Goal: Use online tool/utility: Utilize a website feature to perform a specific function

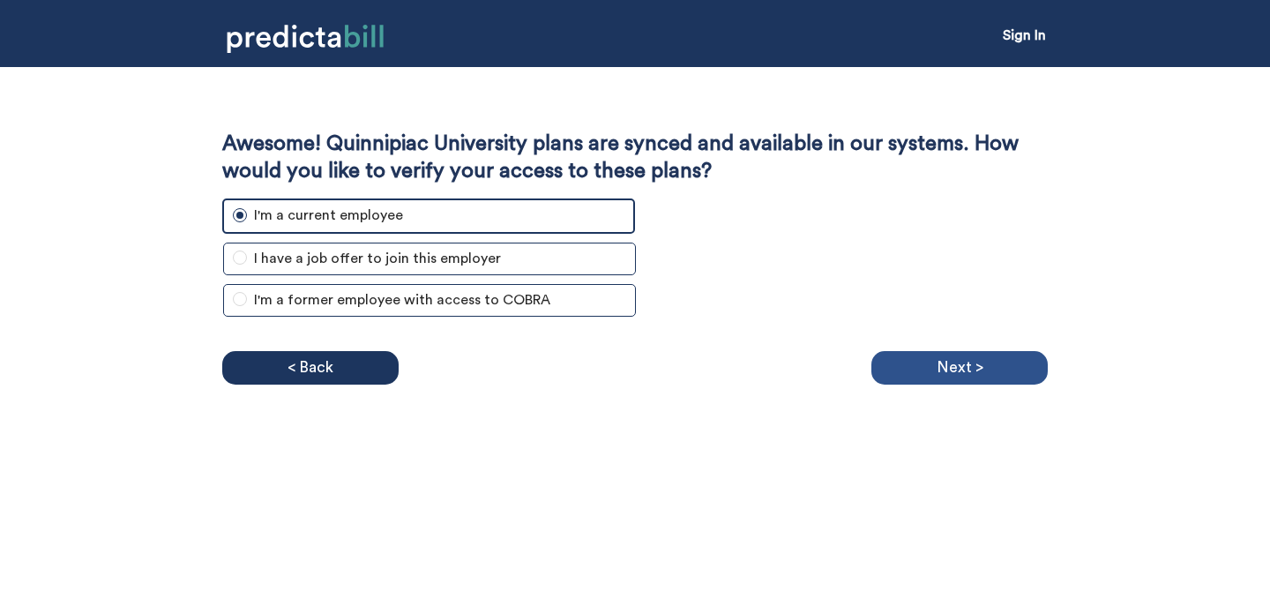
click at [968, 359] on p "Next >" at bounding box center [960, 368] width 47 height 26
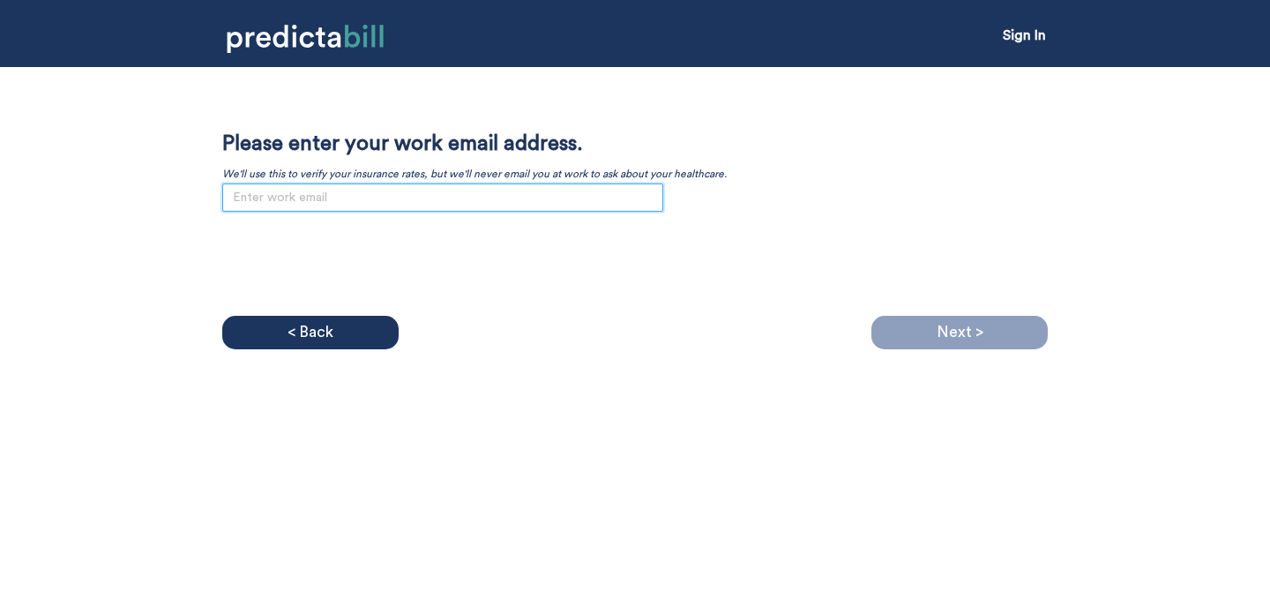
click at [378, 191] on input "email" at bounding box center [442, 197] width 441 height 28
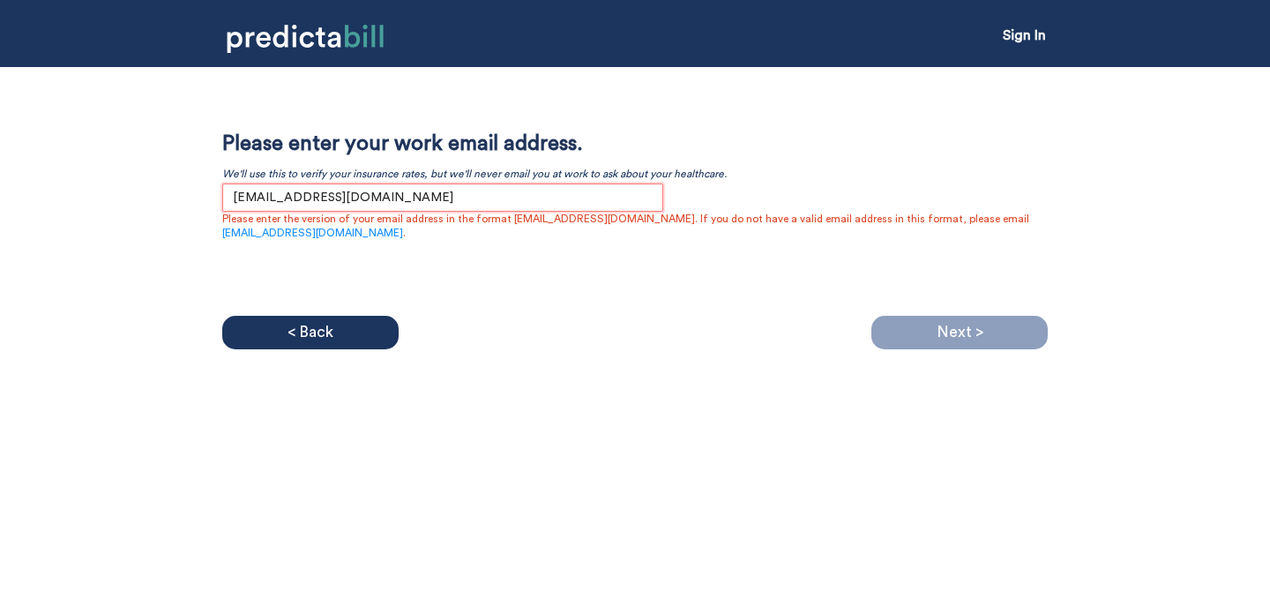
click at [248, 198] on input "[EMAIL_ADDRESS][DOMAIN_NAME]" at bounding box center [442, 197] width 441 height 28
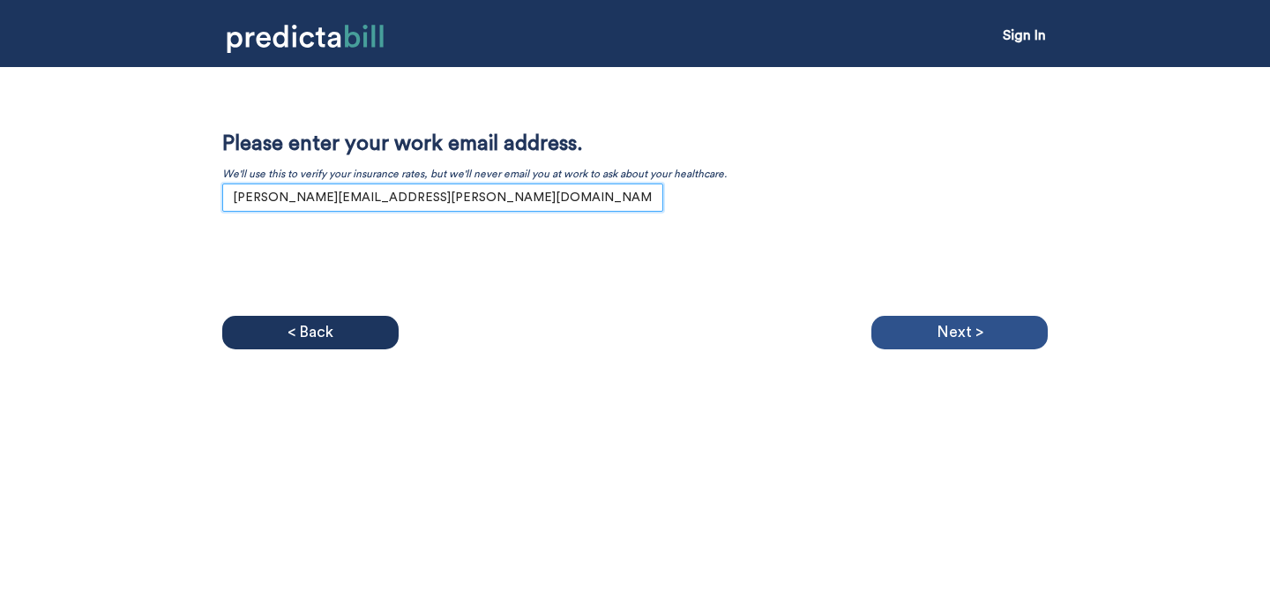
type input "[PERSON_NAME][EMAIL_ADDRESS][PERSON_NAME][DOMAIN_NAME]"
click at [931, 330] on div "Next >" at bounding box center [959, 333] width 176 height 34
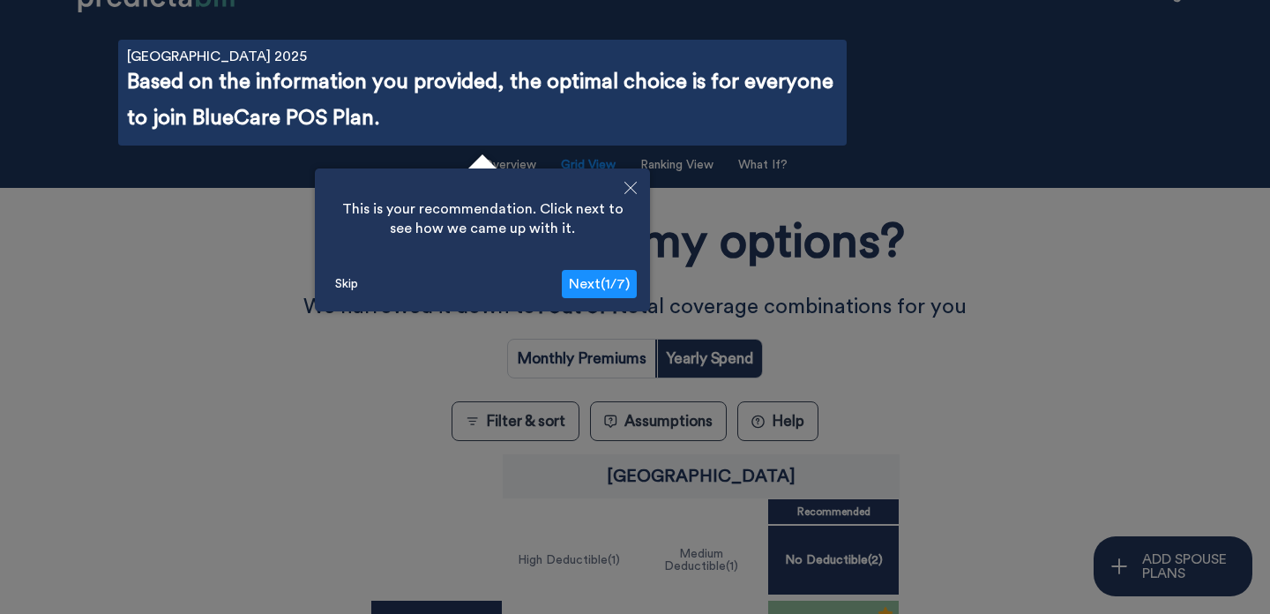
scroll to position [63, 0]
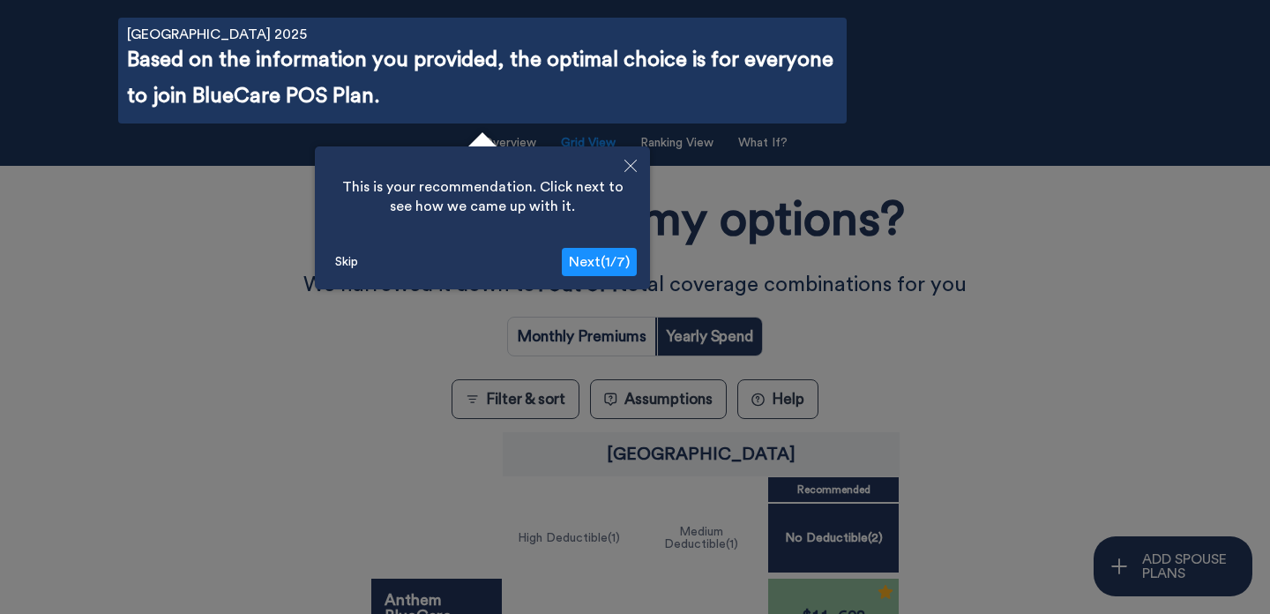
click at [630, 166] on icon "Close" at bounding box center [630, 166] width 12 height 12
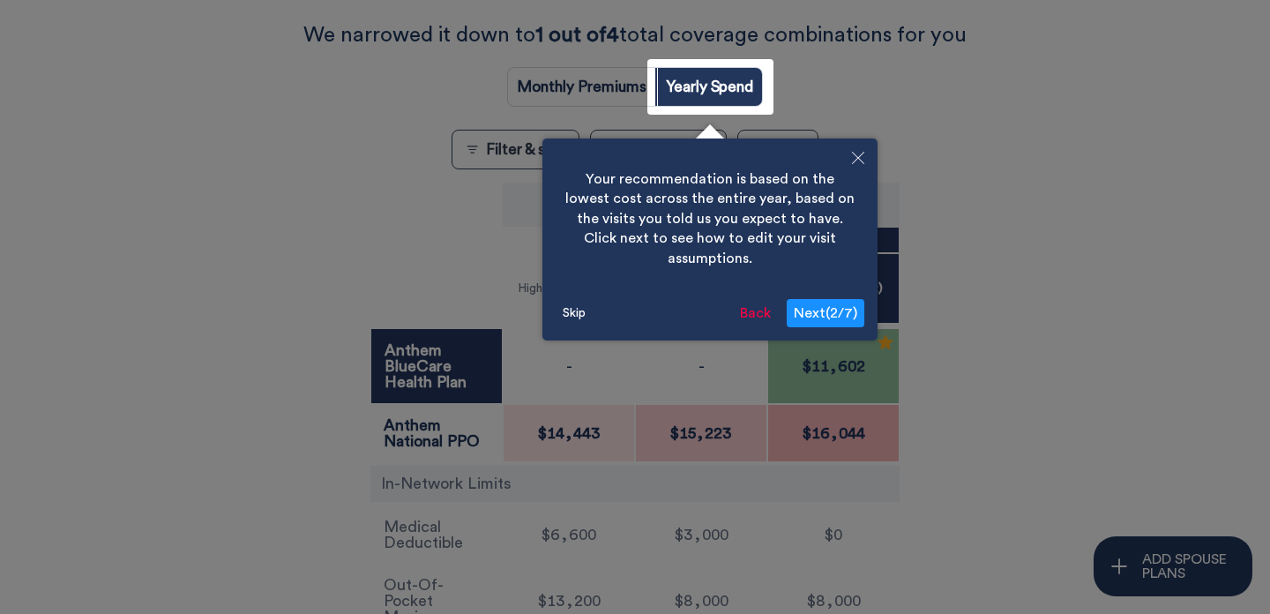
scroll to position [354, 0]
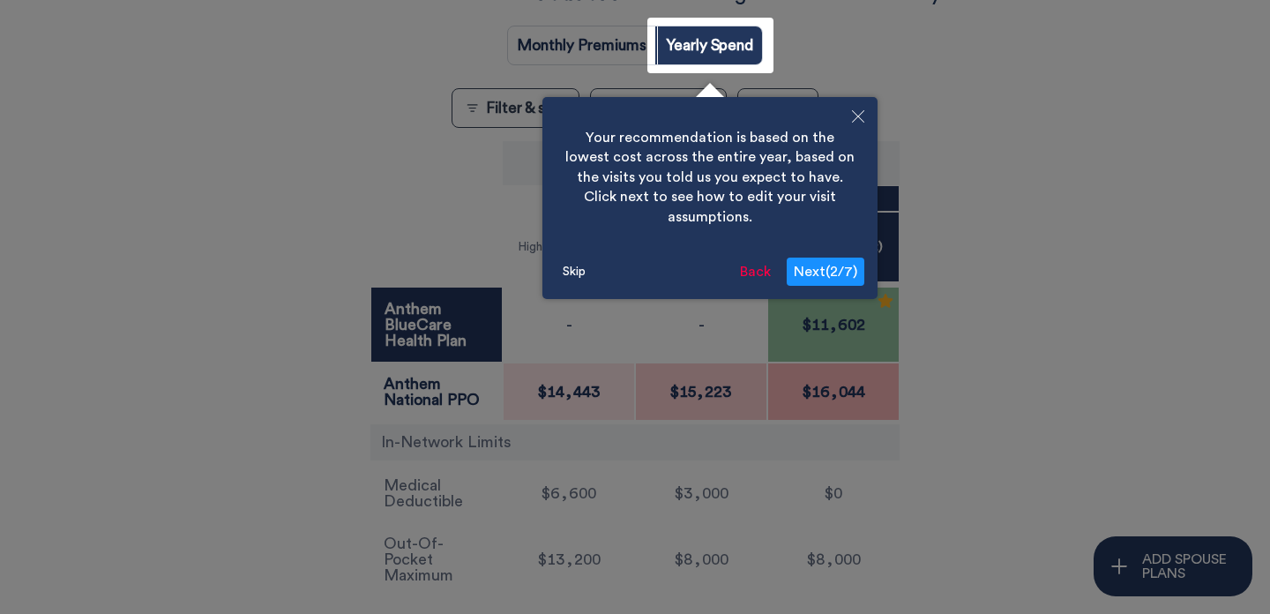
click at [855, 116] on icon "Close" at bounding box center [858, 116] width 12 height 12
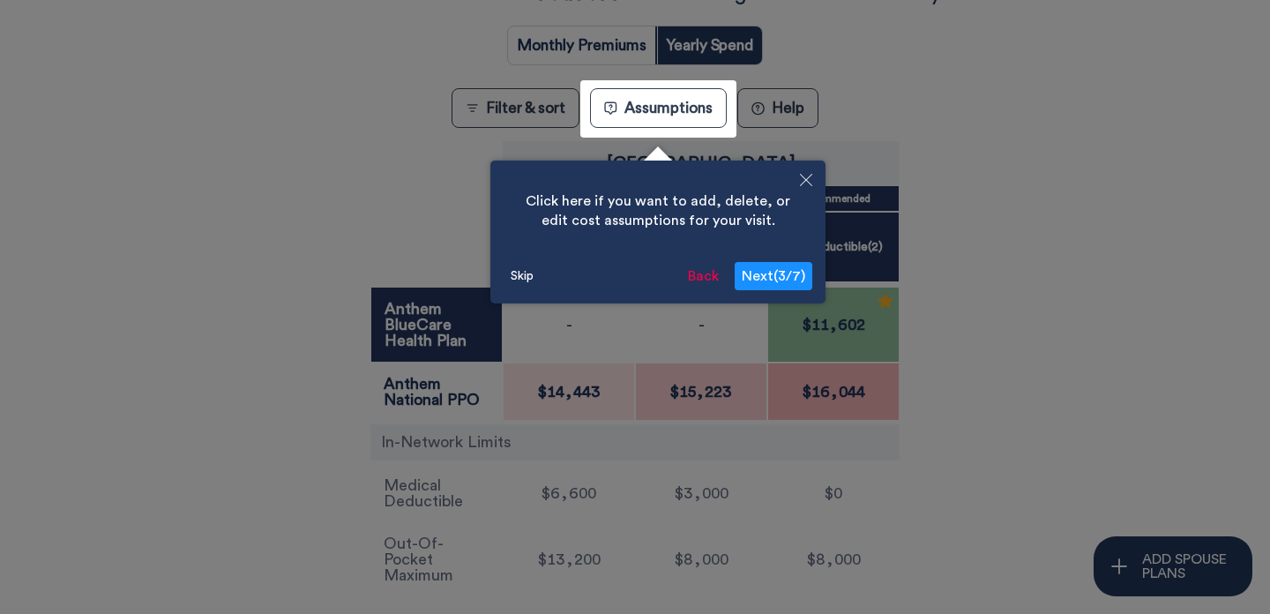
scroll to position [417, 0]
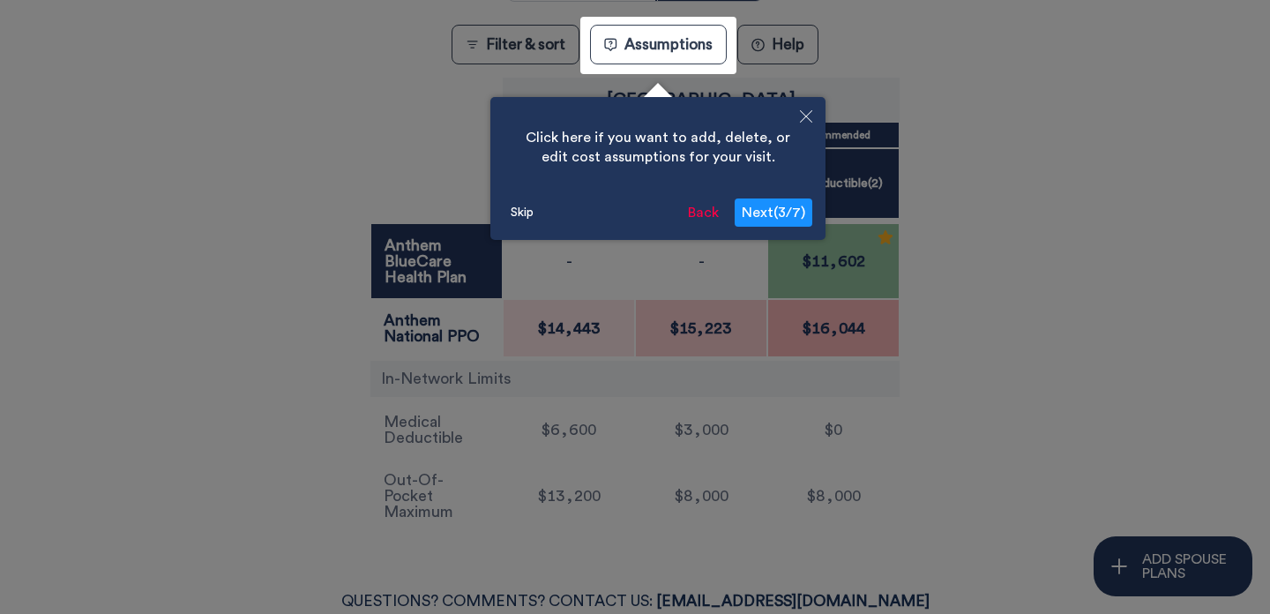
click at [799, 110] on button "Close" at bounding box center [806, 117] width 39 height 41
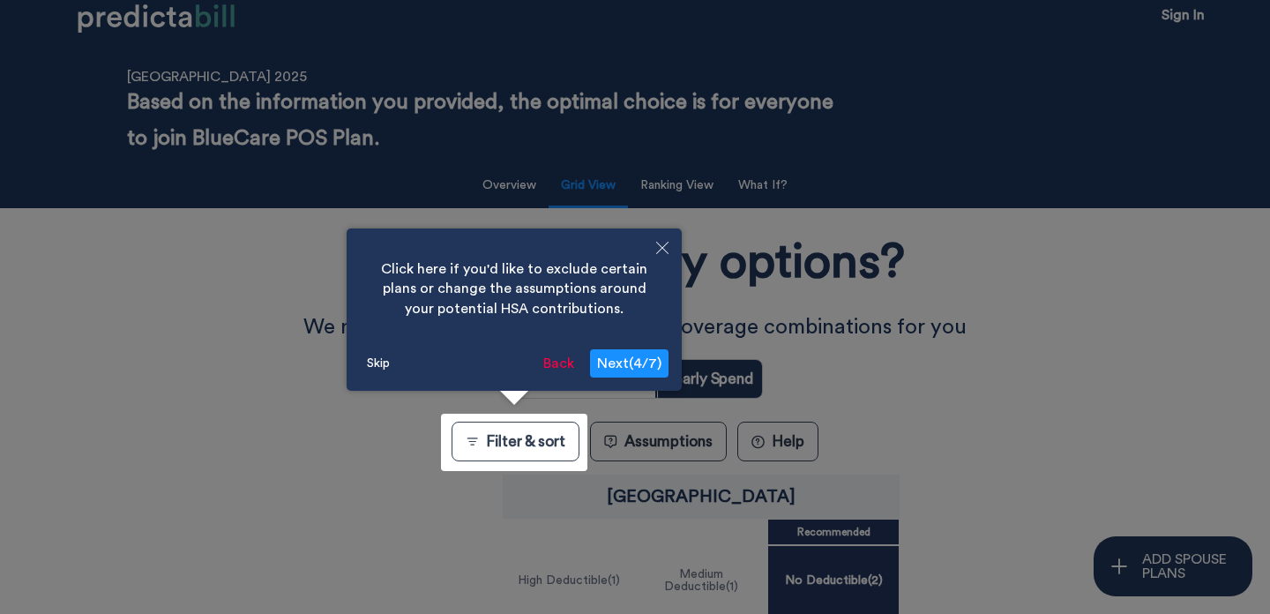
scroll to position [0, 0]
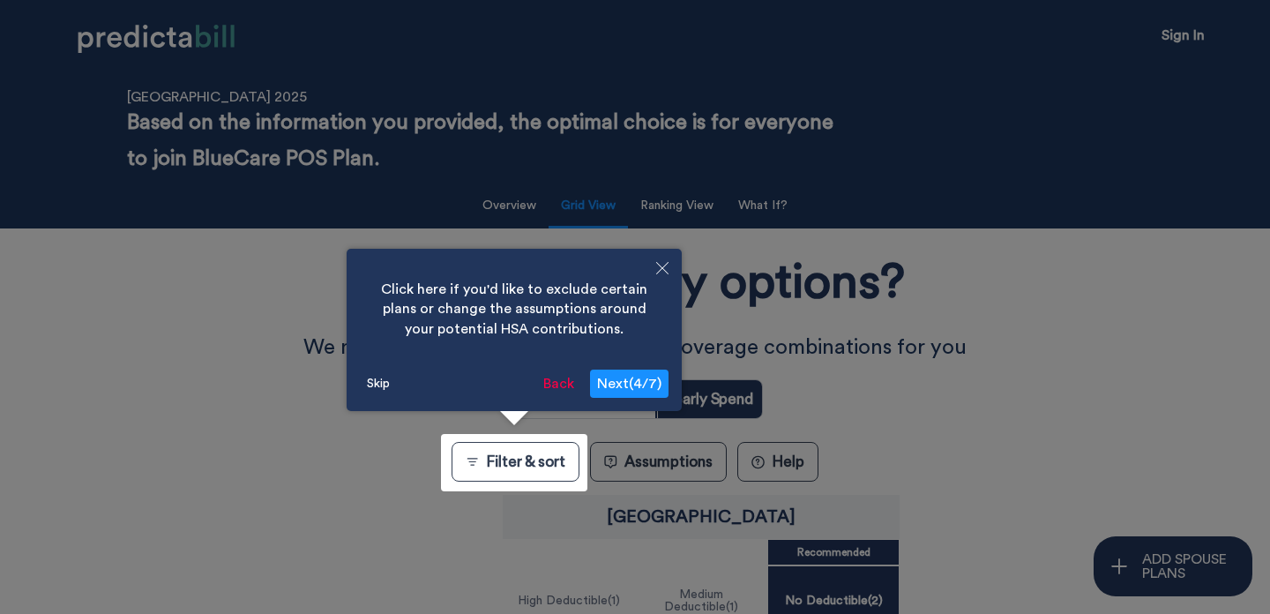
click at [654, 265] on button "Close" at bounding box center [662, 269] width 39 height 41
radio input "true"
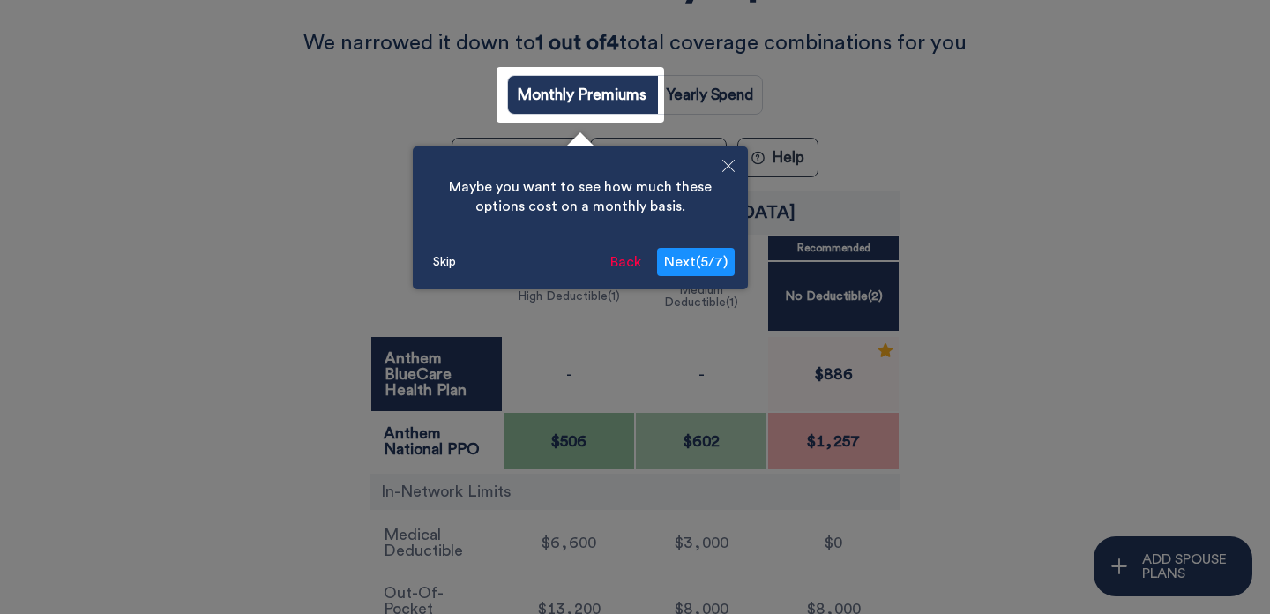
scroll to position [354, 0]
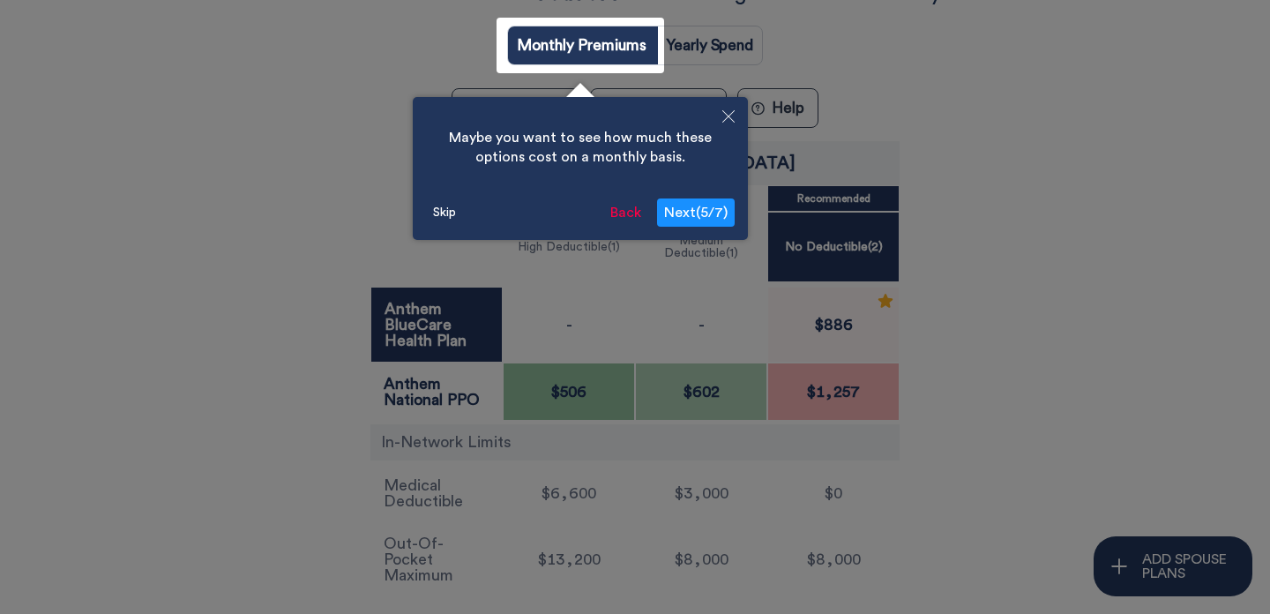
click at [721, 123] on button "Close" at bounding box center [728, 117] width 39 height 41
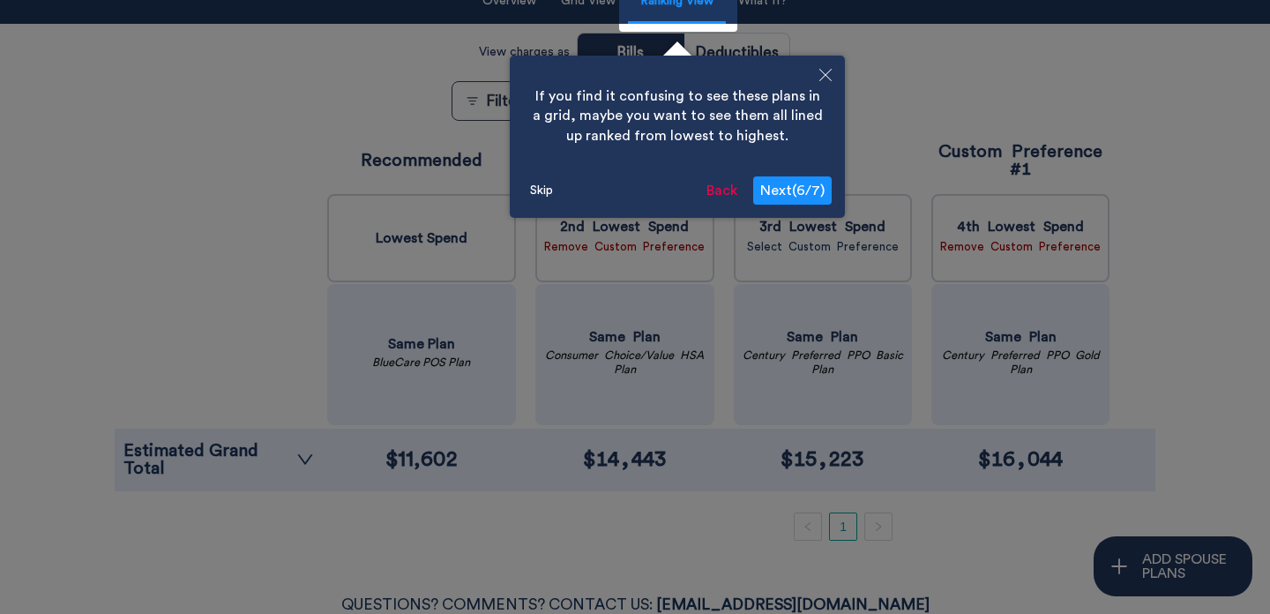
scroll to position [160, 0]
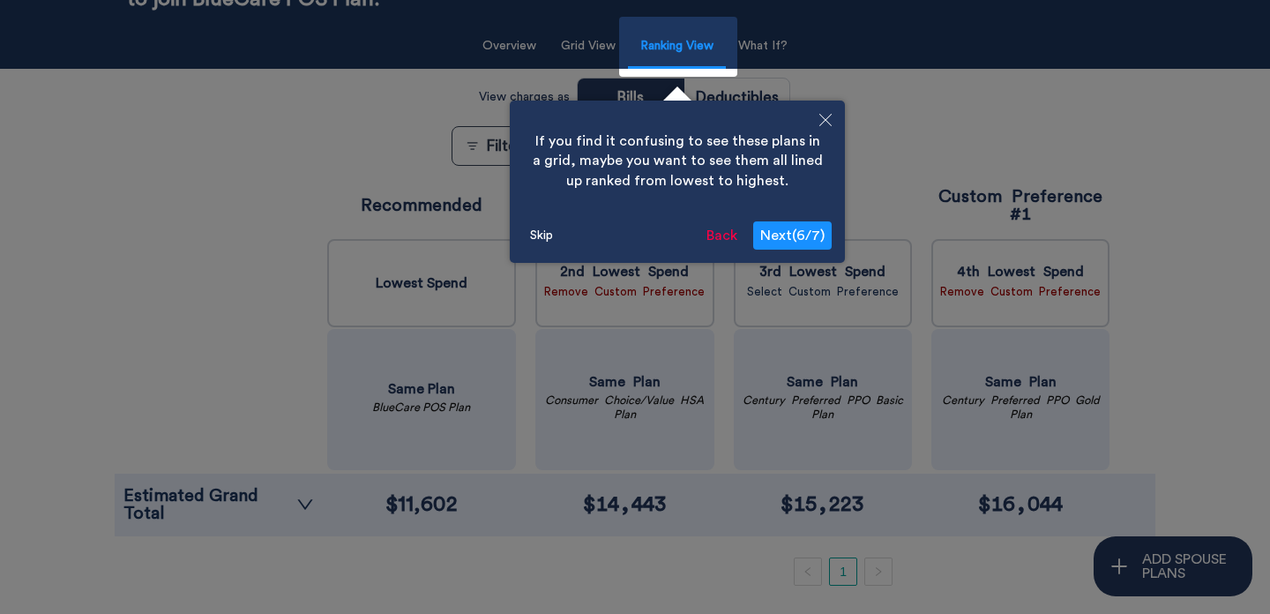
click at [831, 123] on icon "Close" at bounding box center [825, 120] width 12 height 12
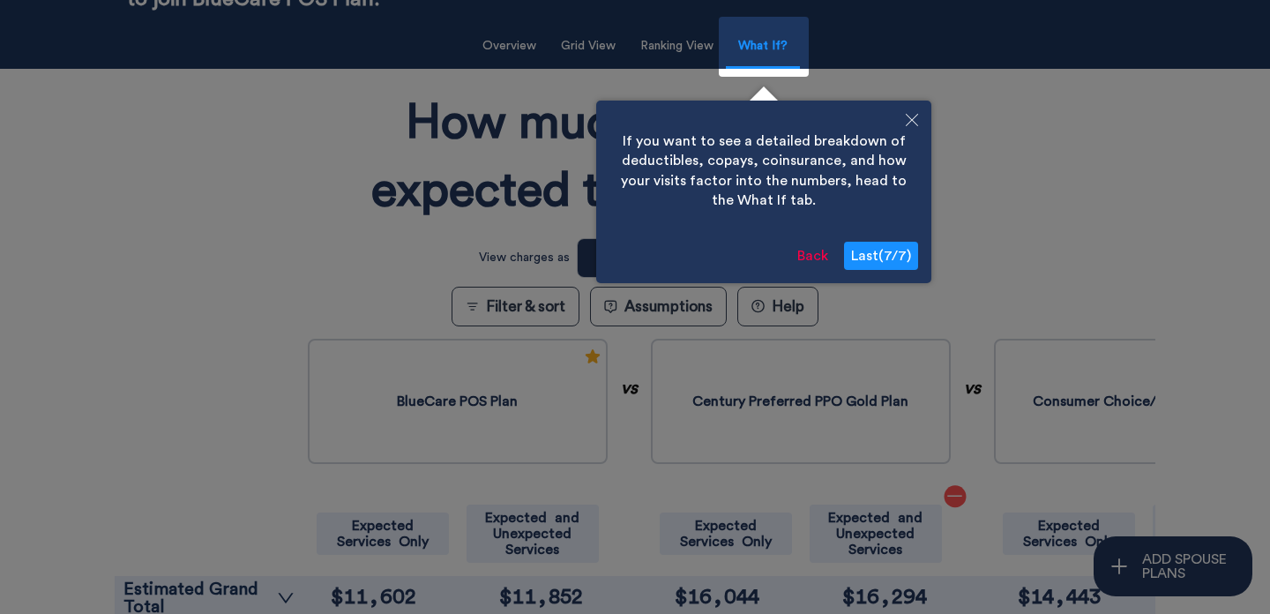
scroll to position [154, 0]
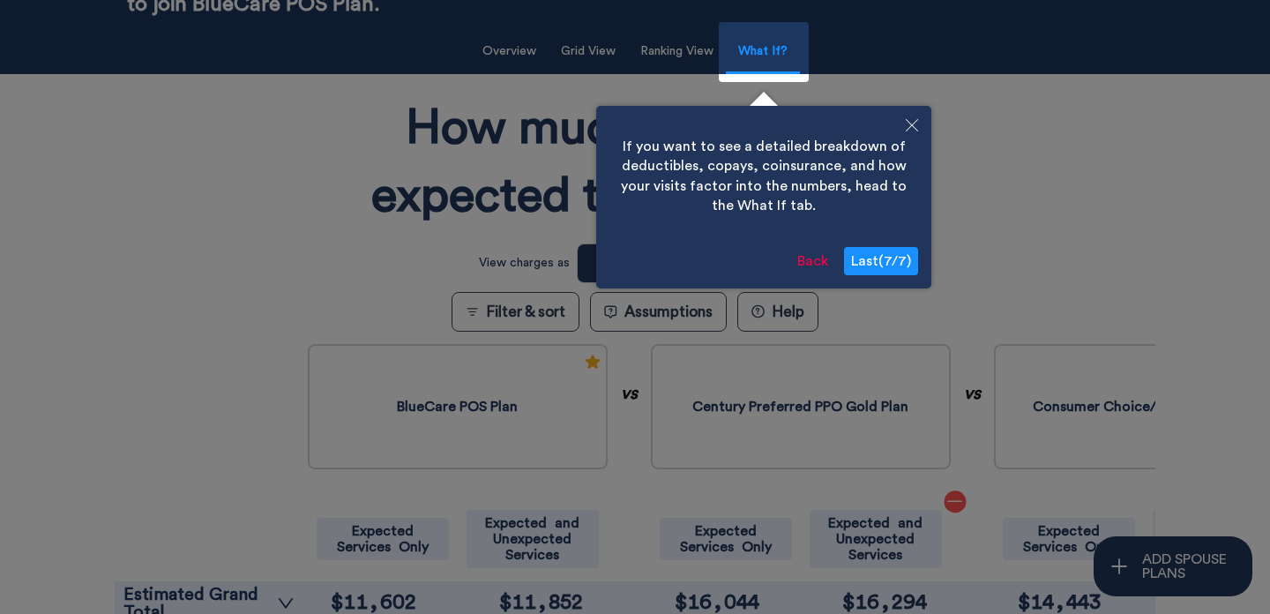
click at [911, 123] on icon "Close" at bounding box center [912, 125] width 12 height 12
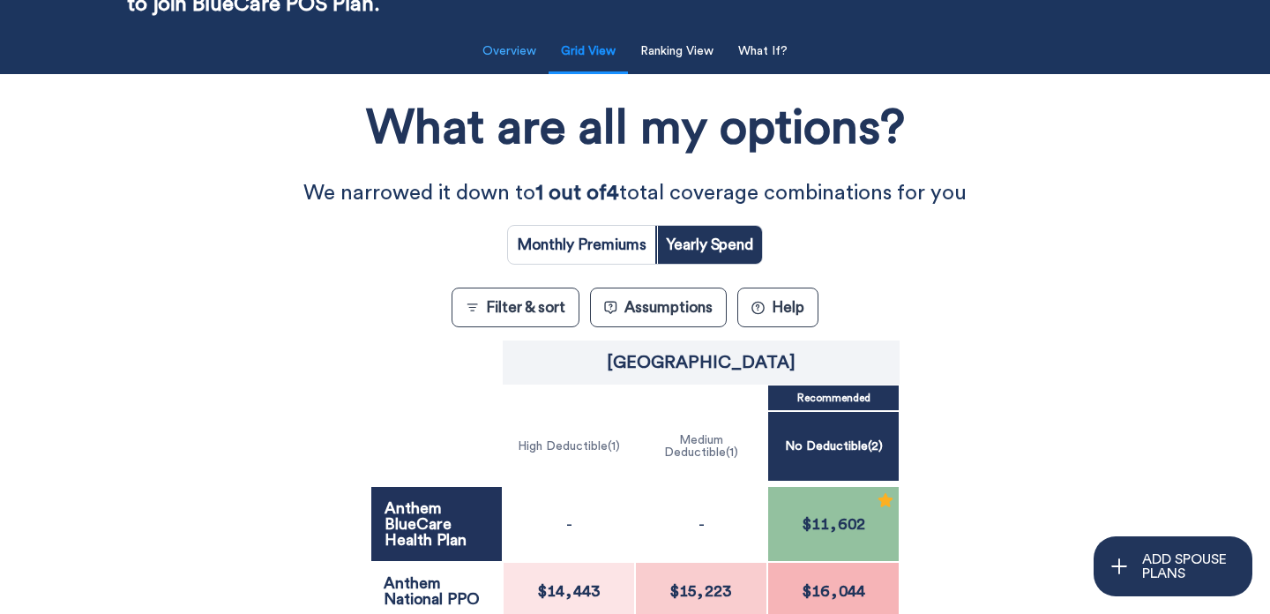
click at [488, 51] on button "Overview" at bounding box center [509, 52] width 75 height 36
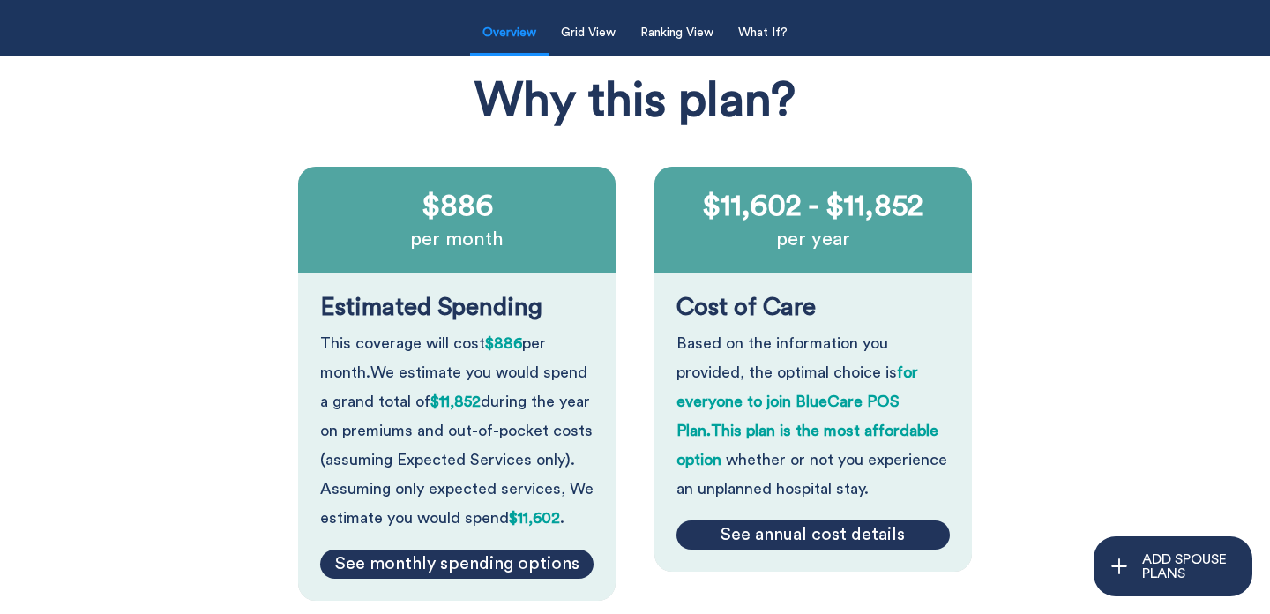
scroll to position [169, 0]
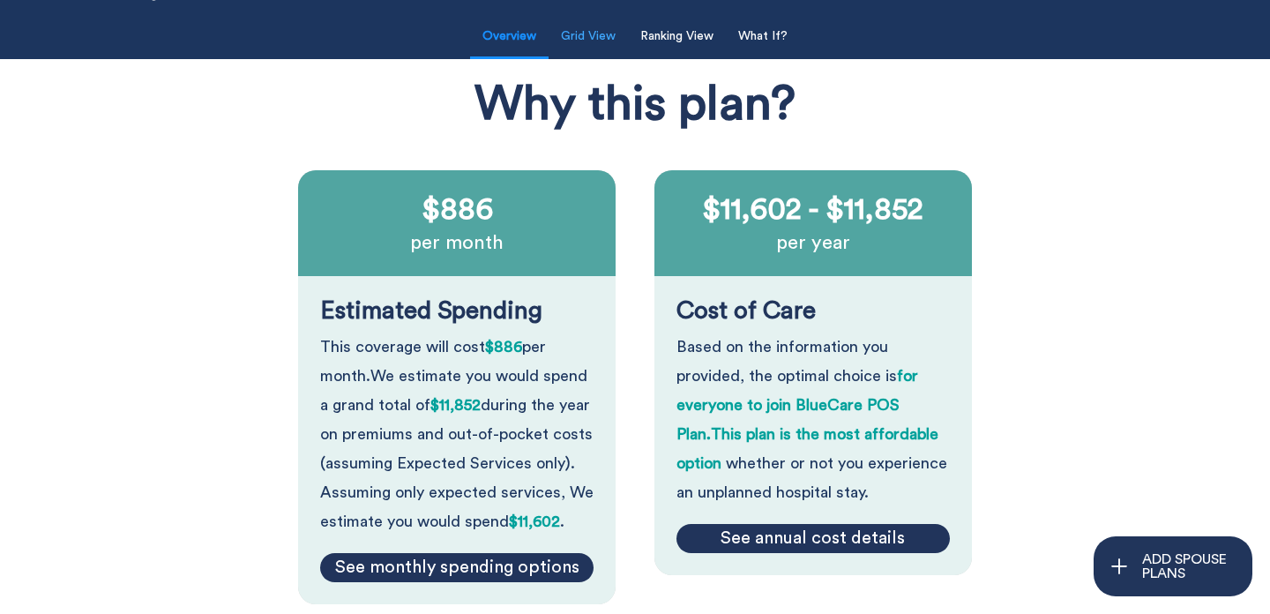
click at [581, 37] on button "Grid View" at bounding box center [588, 37] width 76 height 36
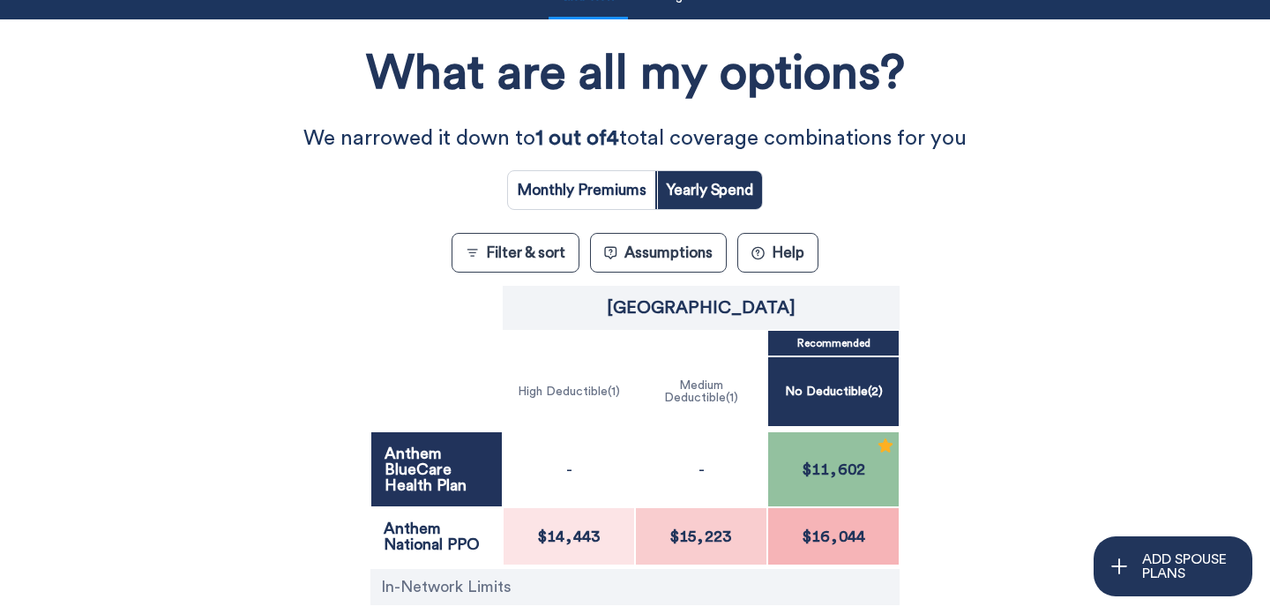
scroll to position [78, 0]
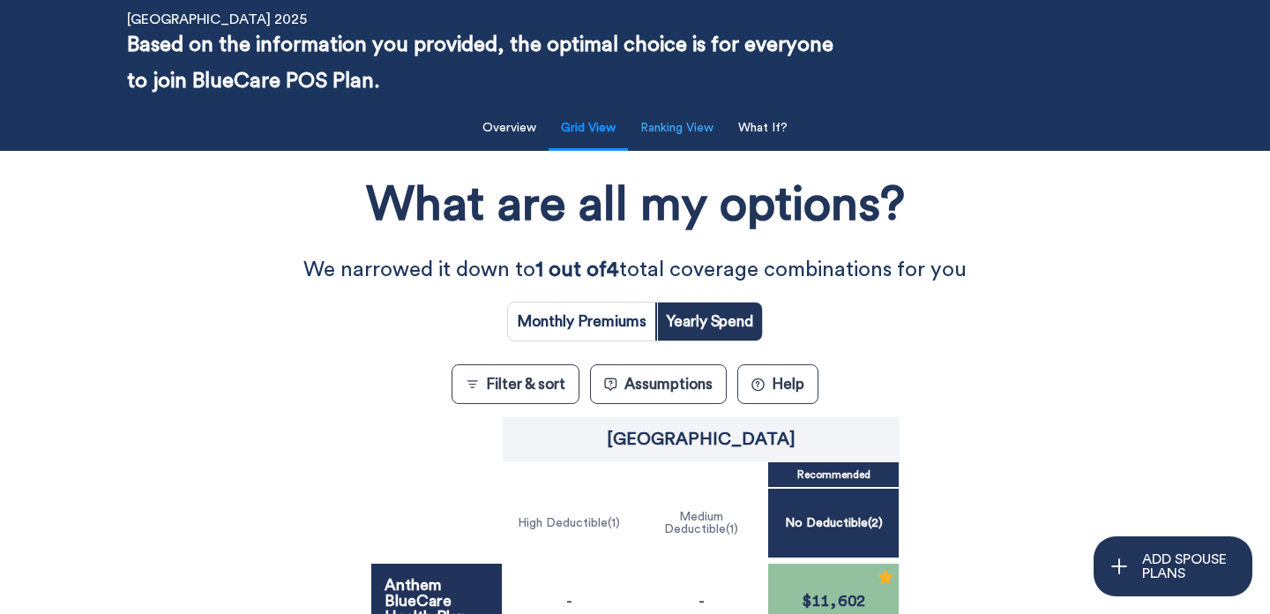
click at [677, 116] on button "Ranking View" at bounding box center [677, 128] width 94 height 36
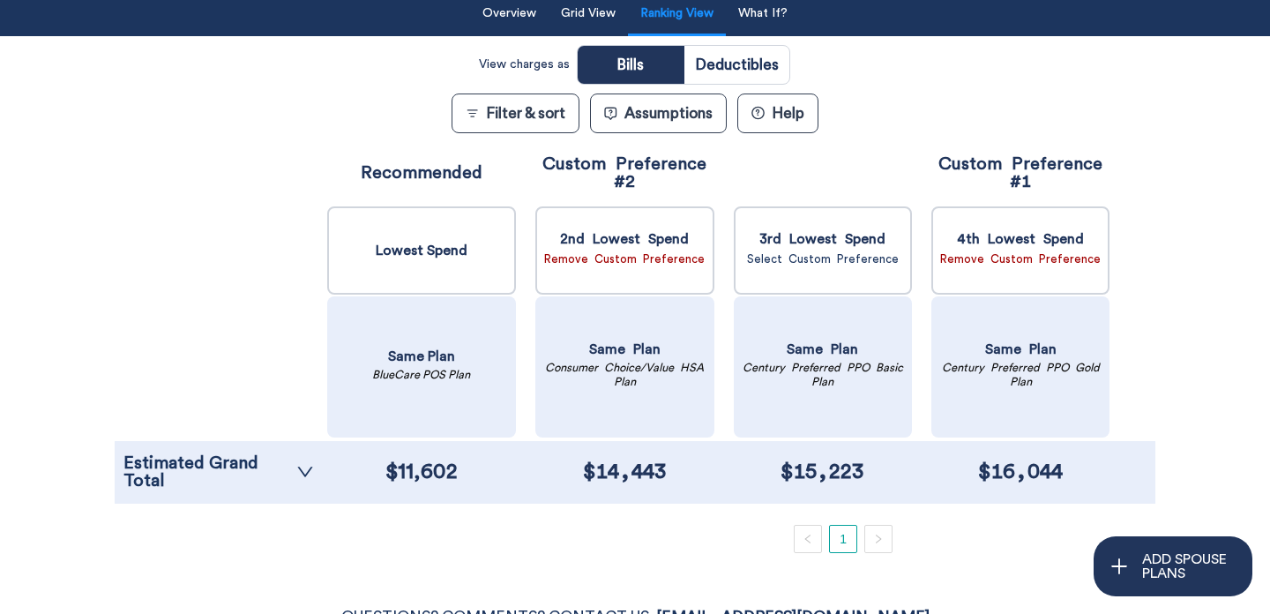
scroll to position [194, 0]
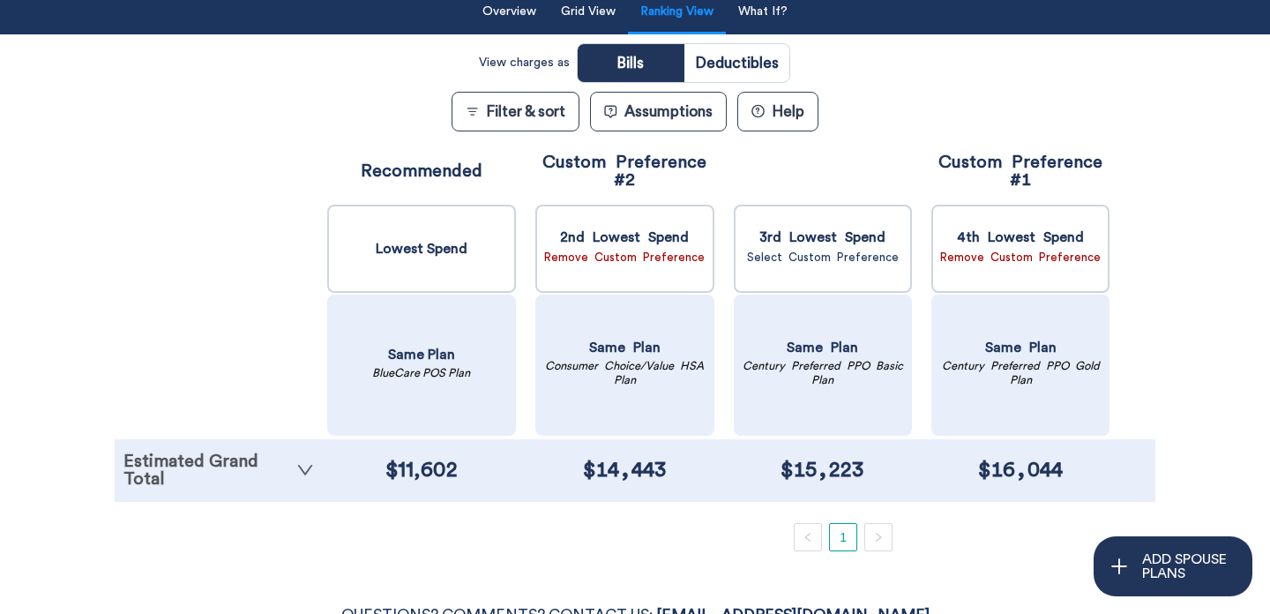
click at [310, 477] on icon "down" at bounding box center [305, 470] width 18 height 18
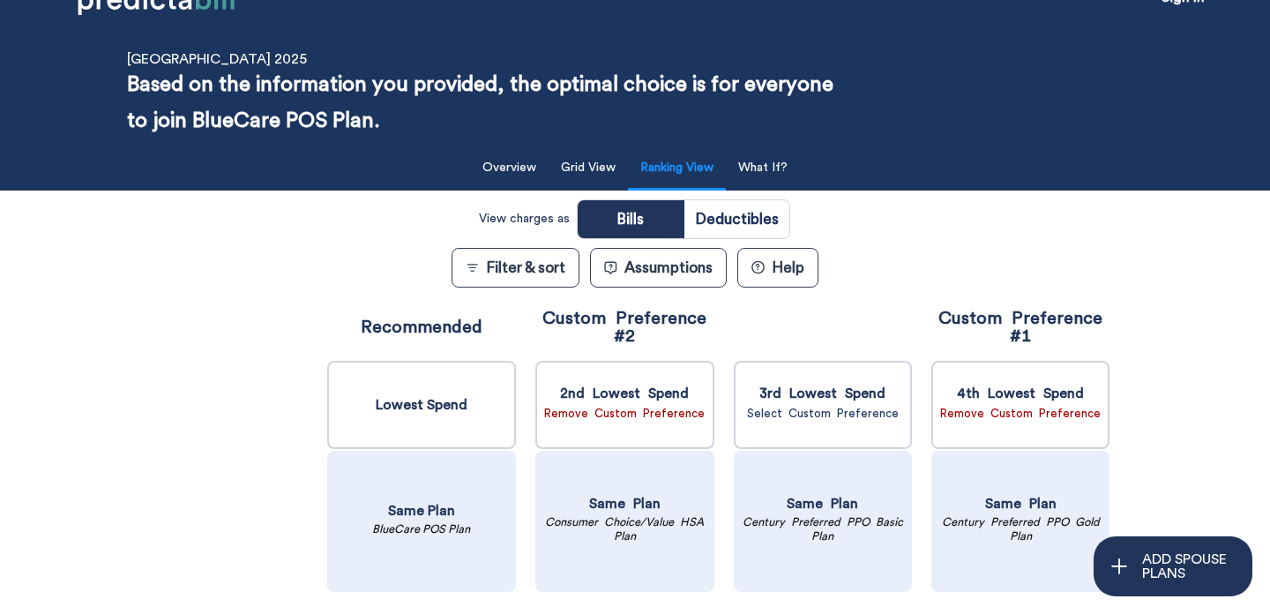
scroll to position [0, 0]
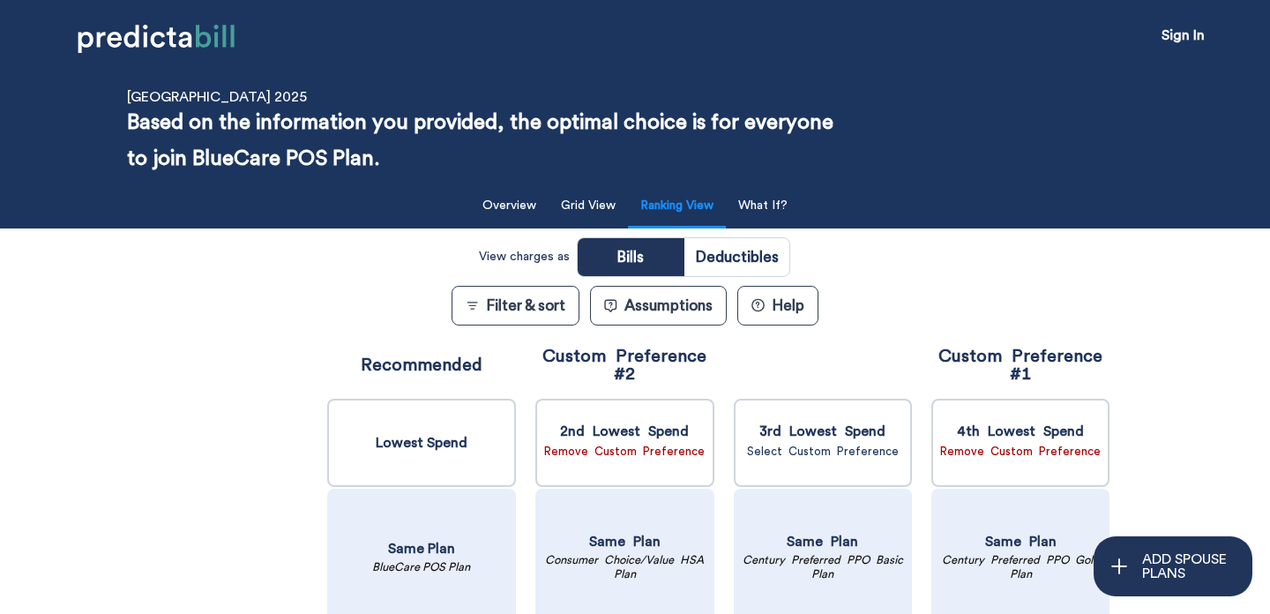
click at [758, 255] on input "radio" at bounding box center [736, 257] width 105 height 38
radio input "true"
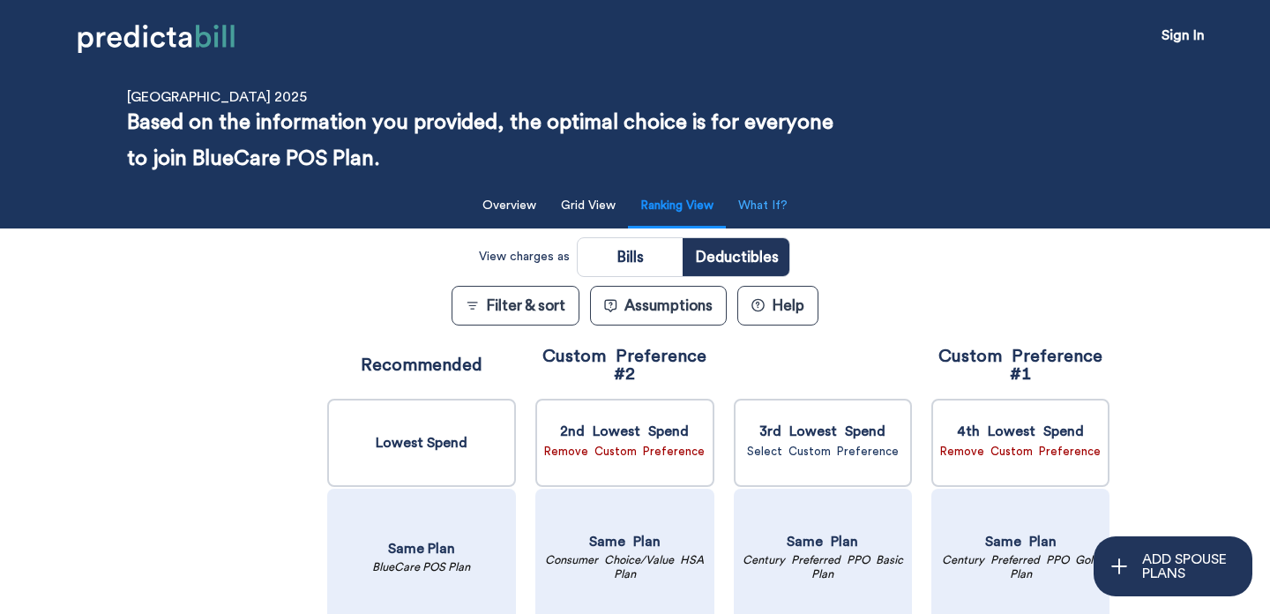
click at [760, 210] on button "What If?" at bounding box center [763, 206] width 71 height 36
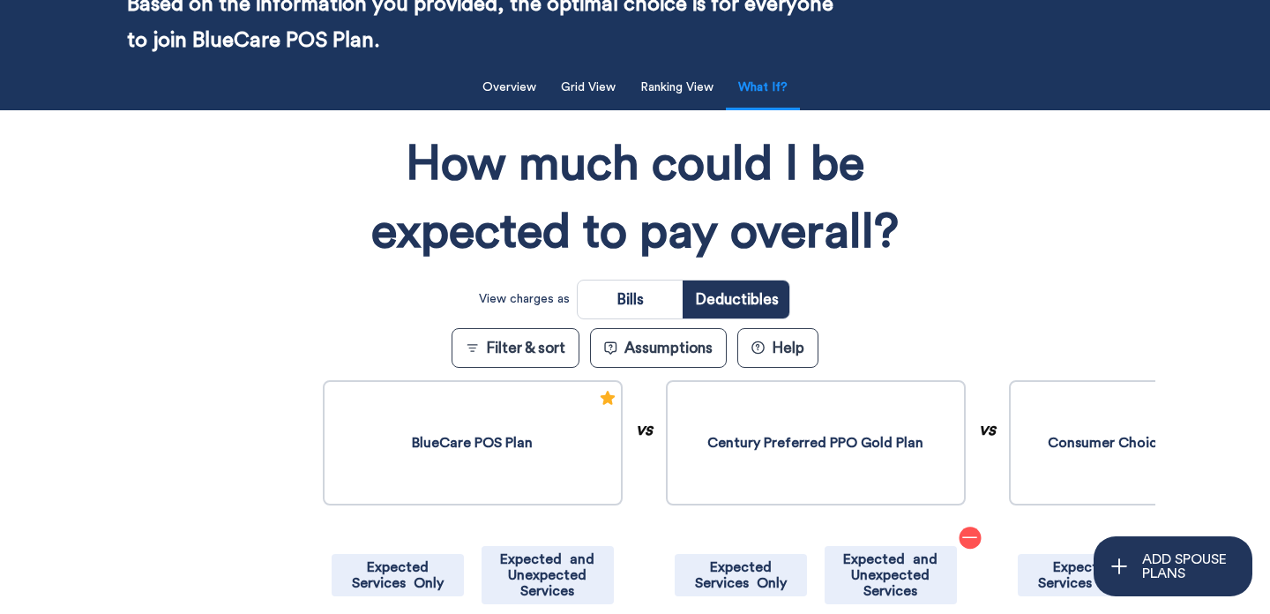
scroll to position [174, 0]
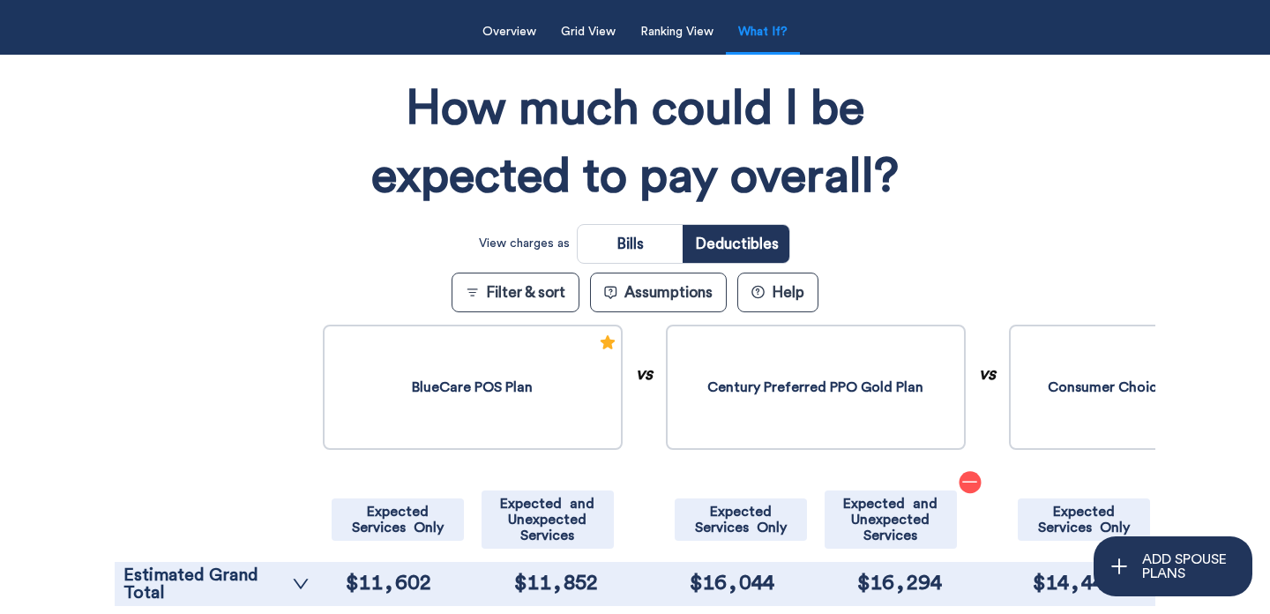
click at [648, 235] on input "radio" at bounding box center [630, 244] width 105 height 38
radio input "true"
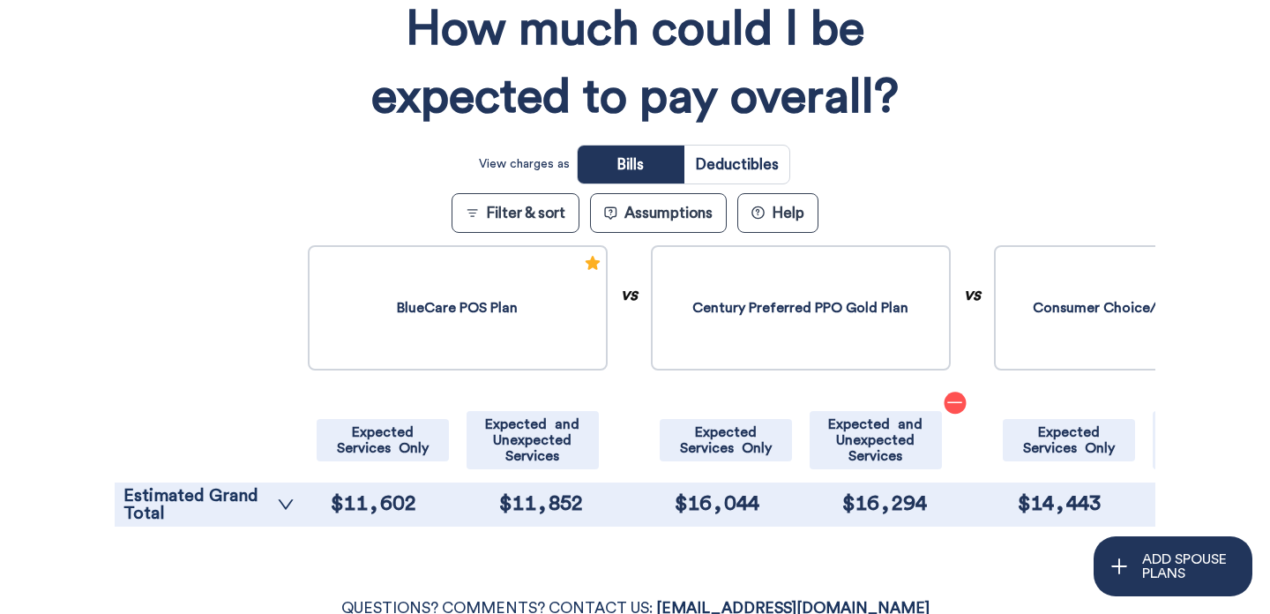
scroll to position [267, 0]
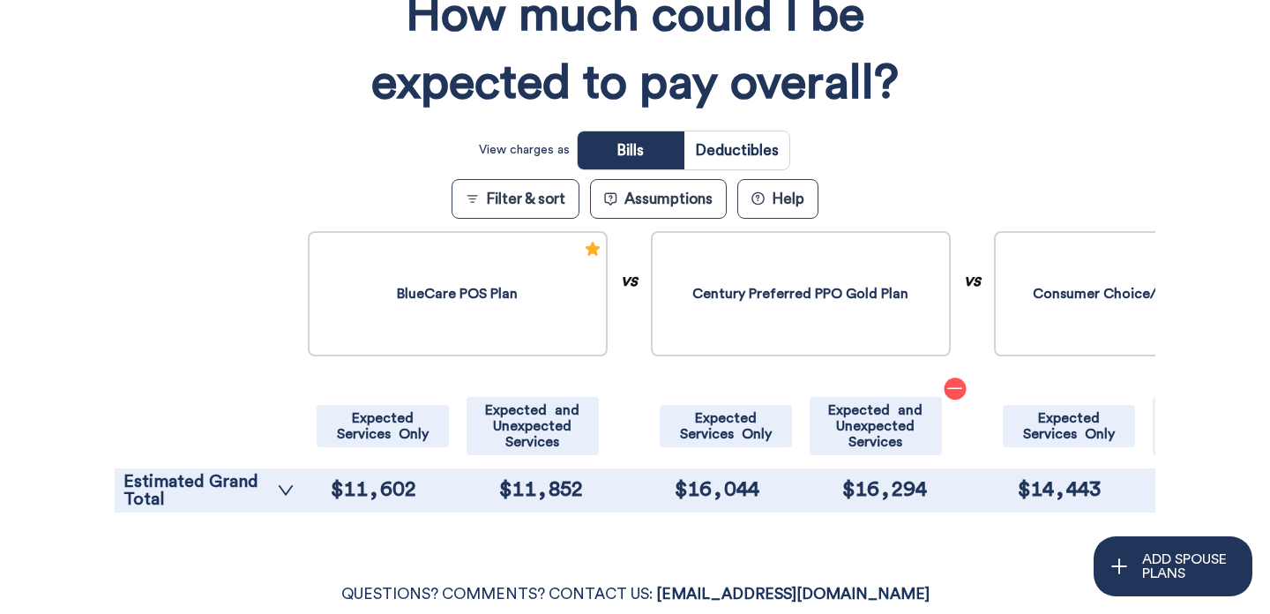
click at [775, 153] on input "radio" at bounding box center [736, 150] width 105 height 38
radio input "true"
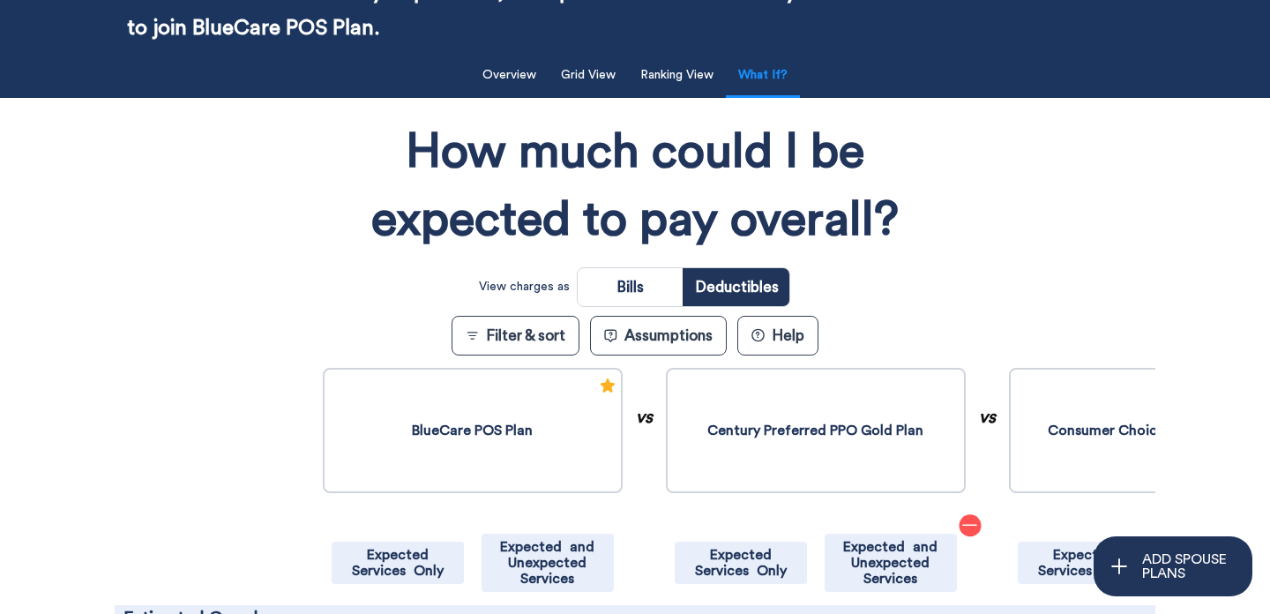
scroll to position [67, 0]
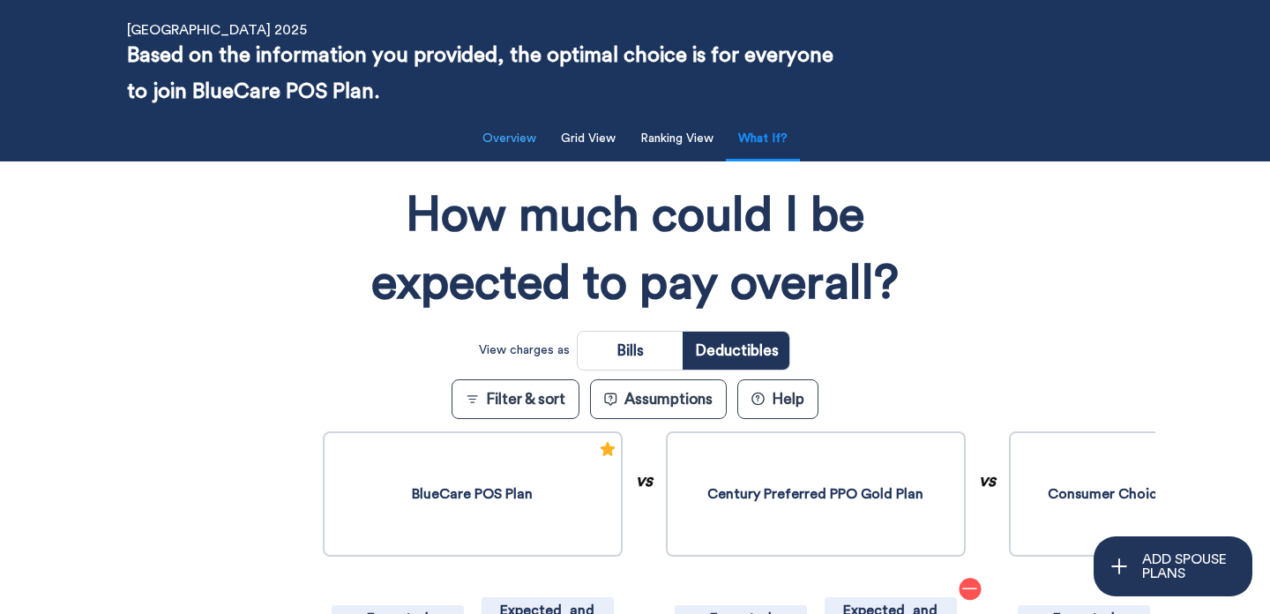
click at [497, 138] on button "Overview" at bounding box center [509, 139] width 75 height 36
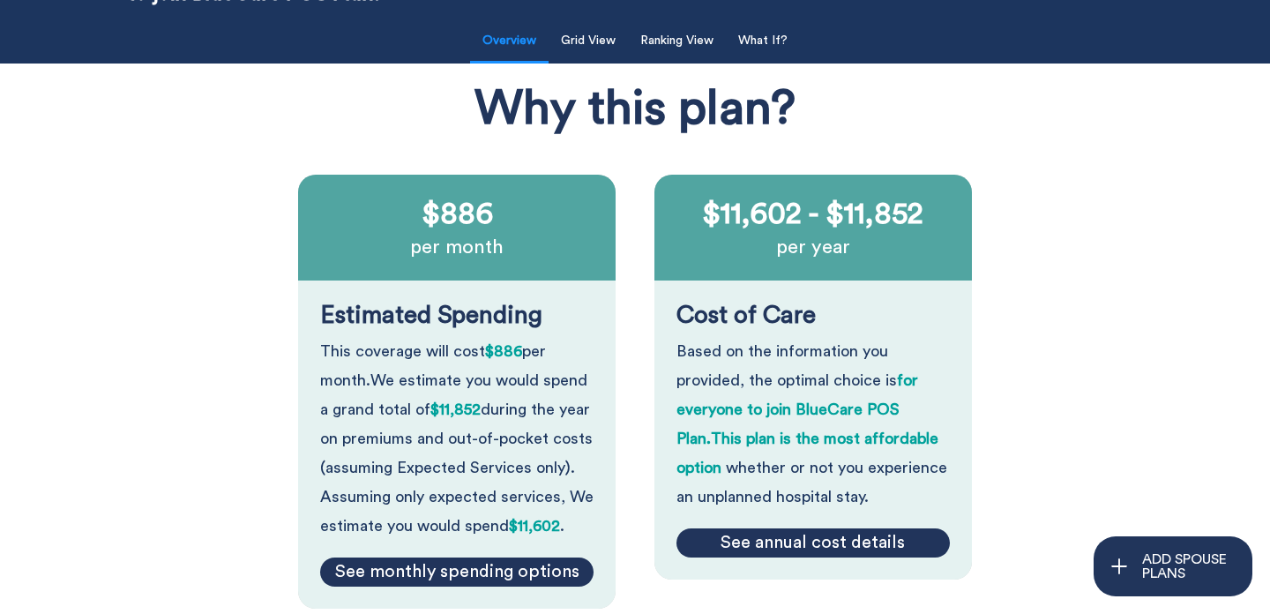
scroll to position [0, 0]
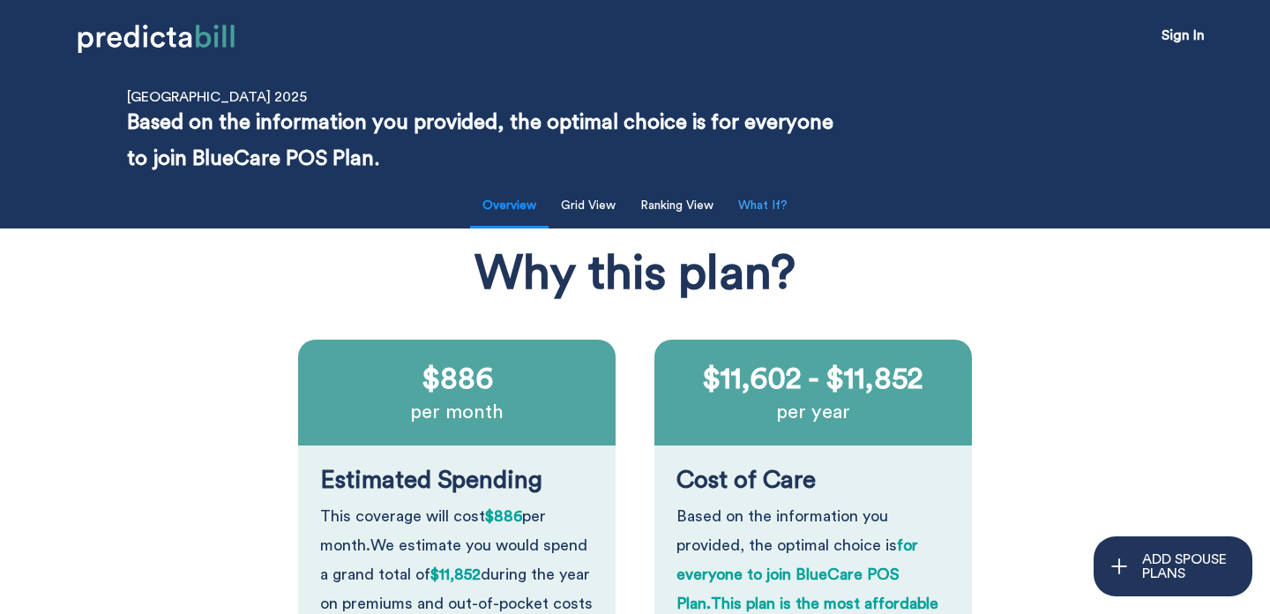
click at [771, 205] on button "What If?" at bounding box center [763, 206] width 71 height 36
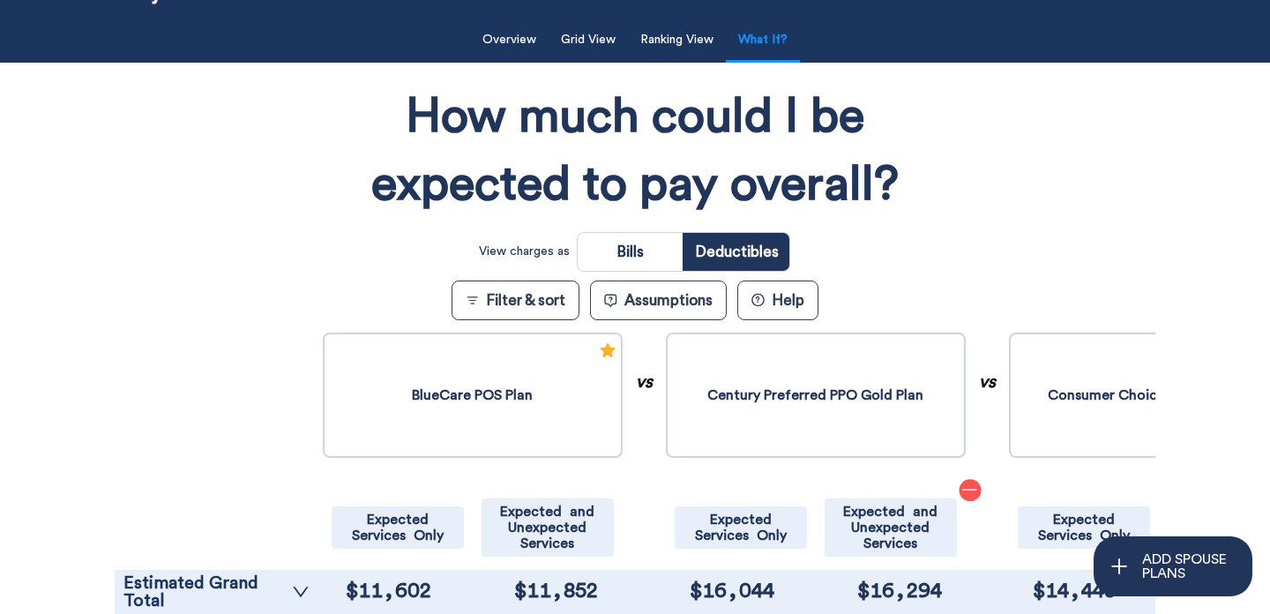
click at [703, 310] on button "Assumptions" at bounding box center [658, 300] width 137 height 40
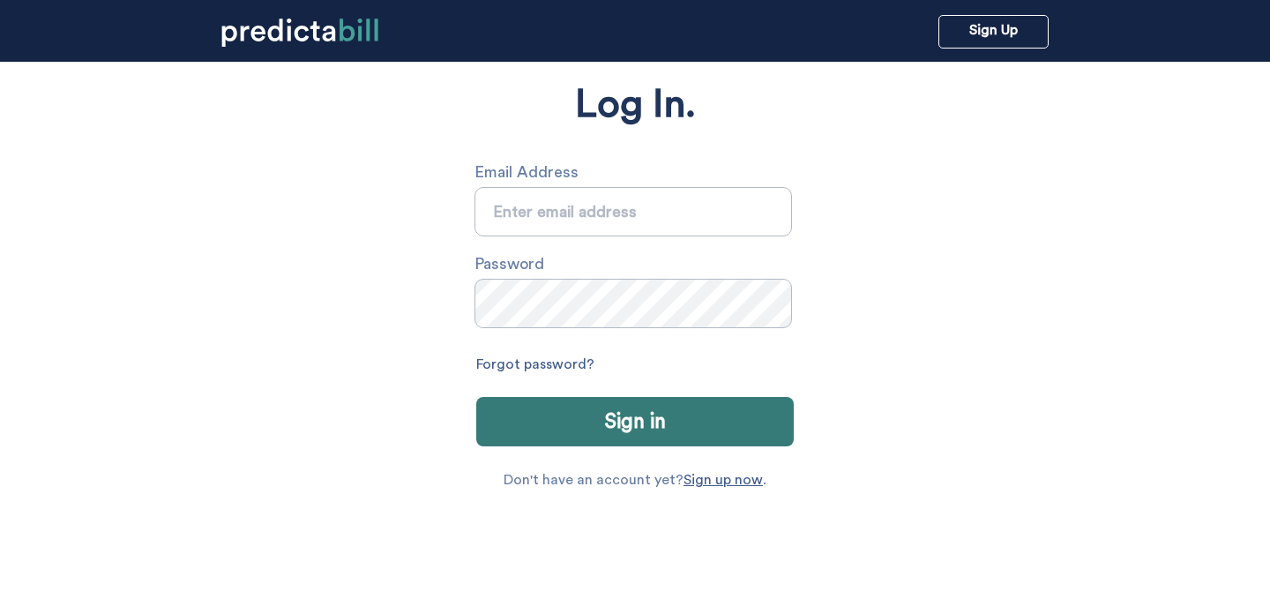
scroll to position [150, 0]
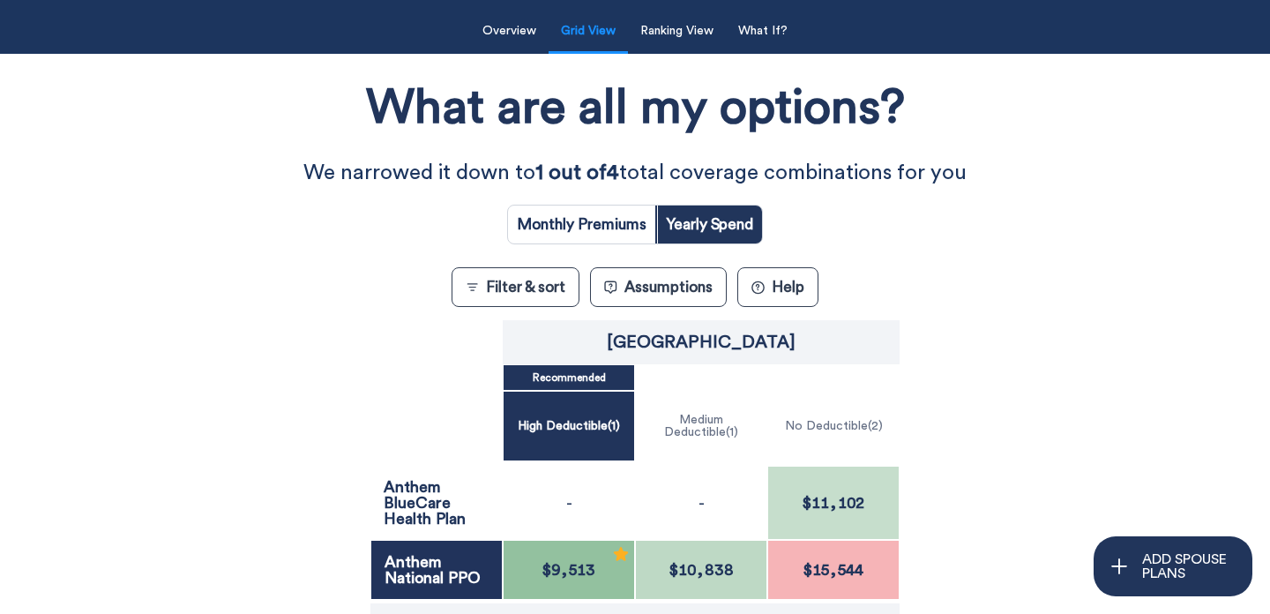
scroll to position [173, 0]
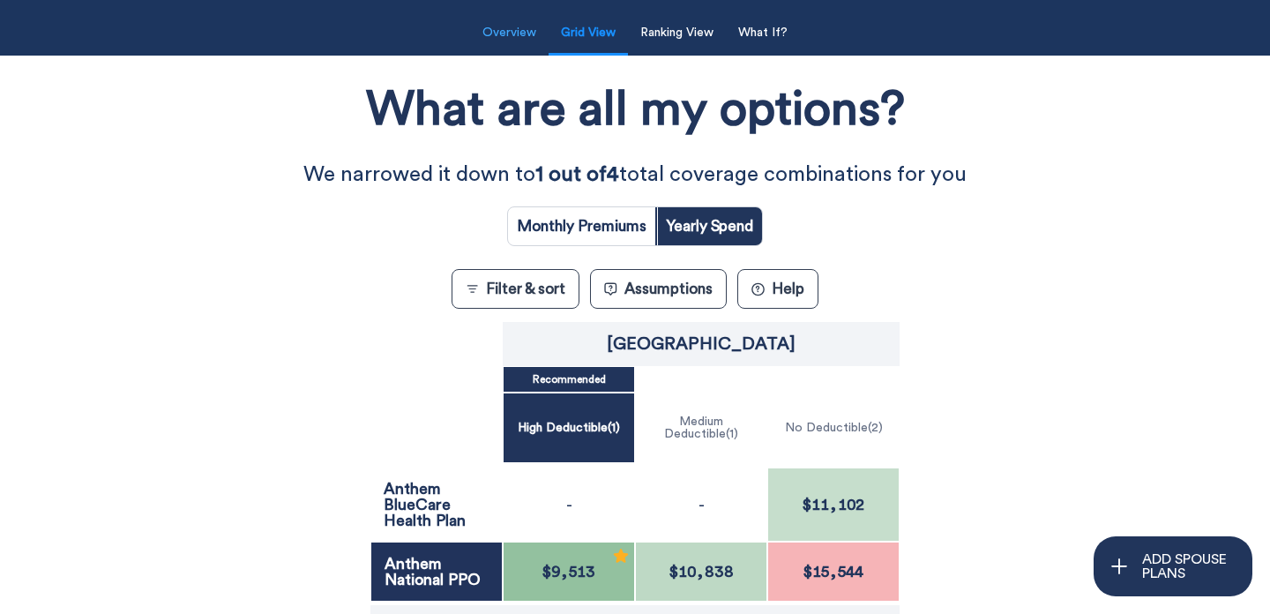
click at [532, 32] on button "Overview" at bounding box center [509, 33] width 75 height 36
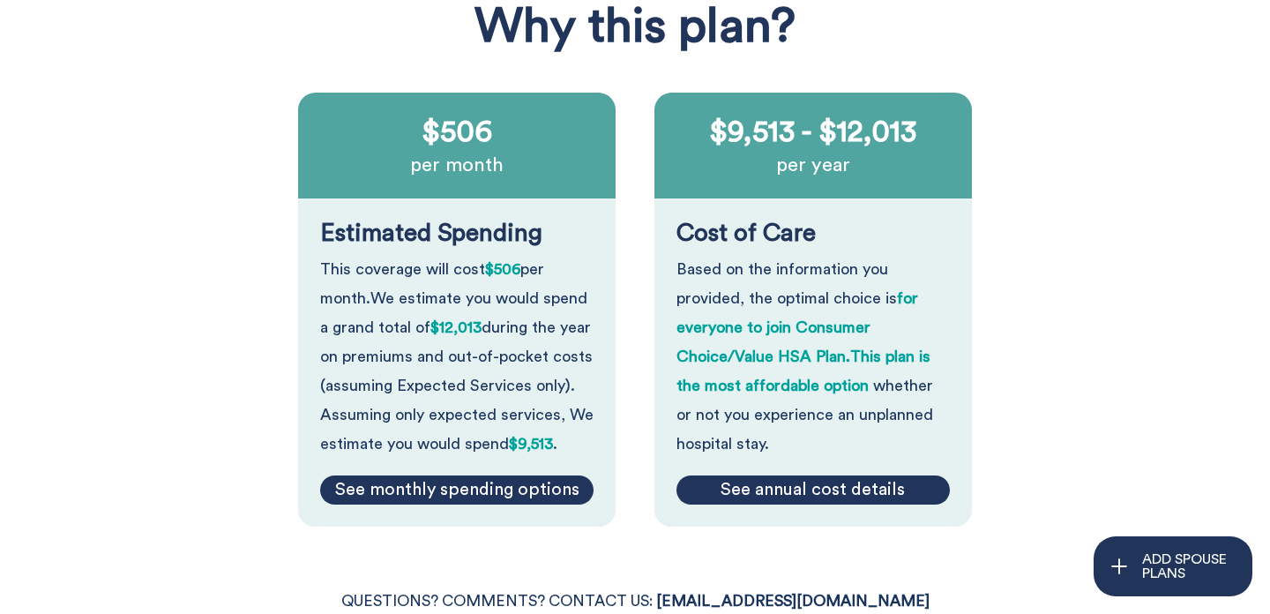
scroll to position [0, 0]
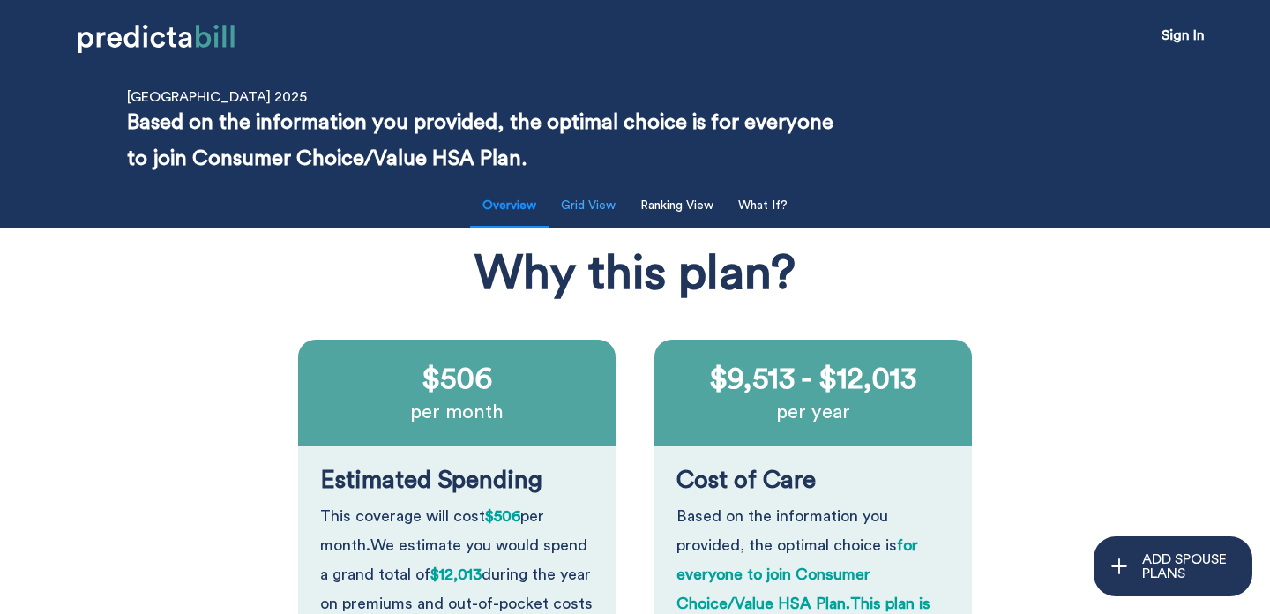
click at [571, 204] on button "Grid View" at bounding box center [588, 206] width 76 height 36
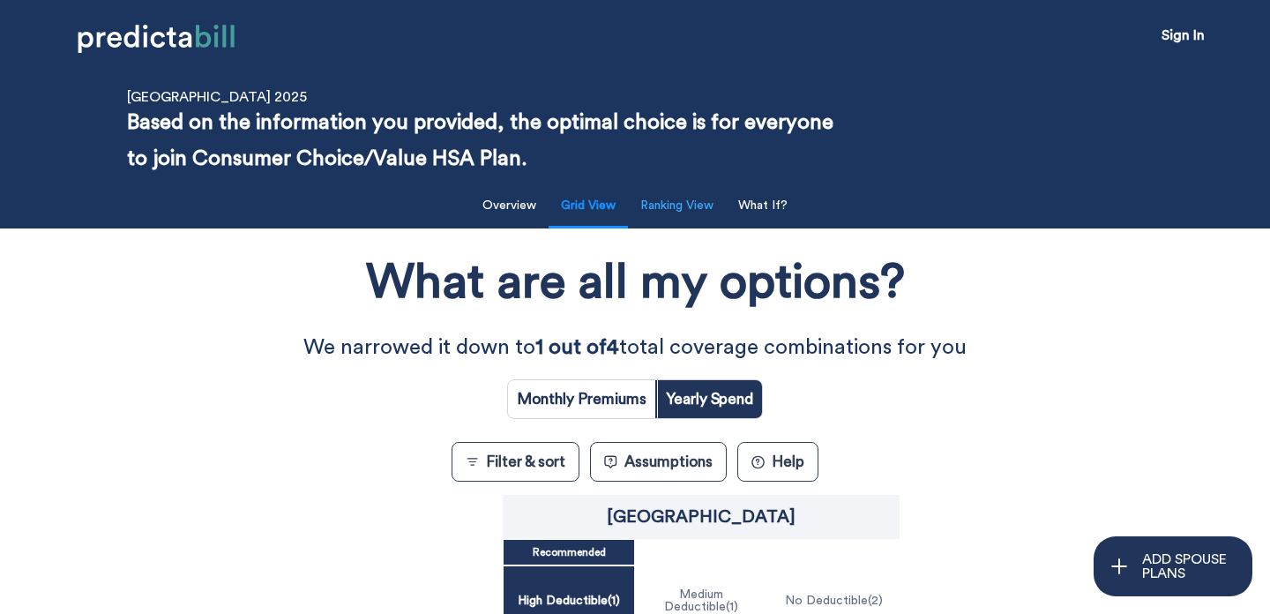
click at [673, 216] on button "Ranking View" at bounding box center [677, 206] width 94 height 36
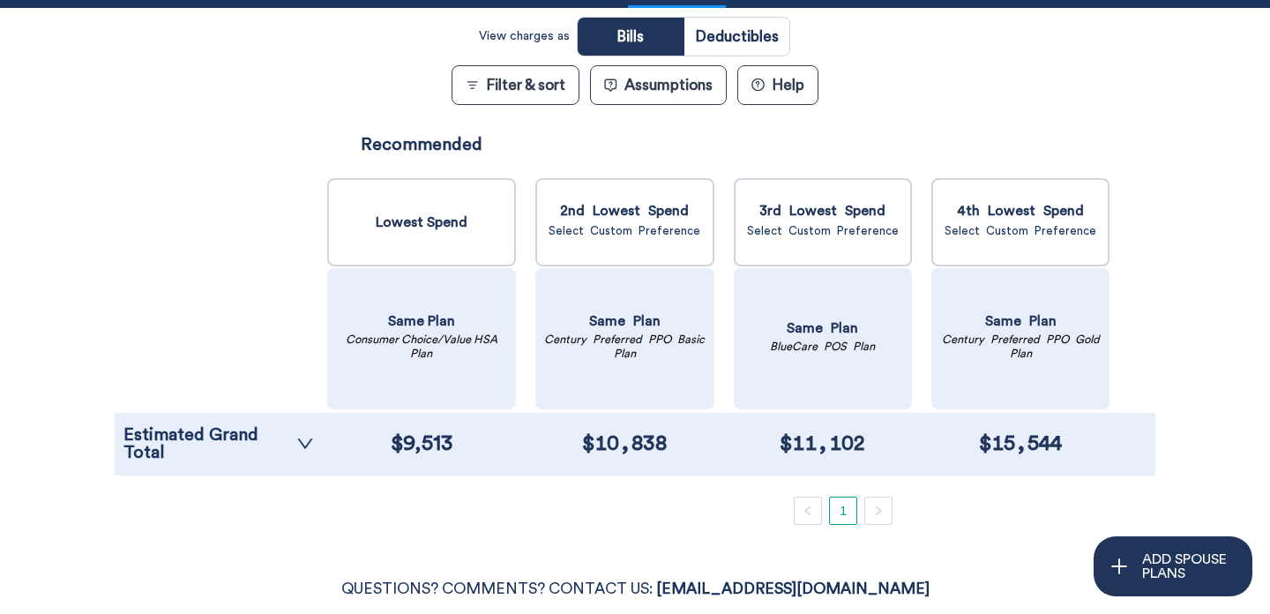
scroll to position [232, 0]
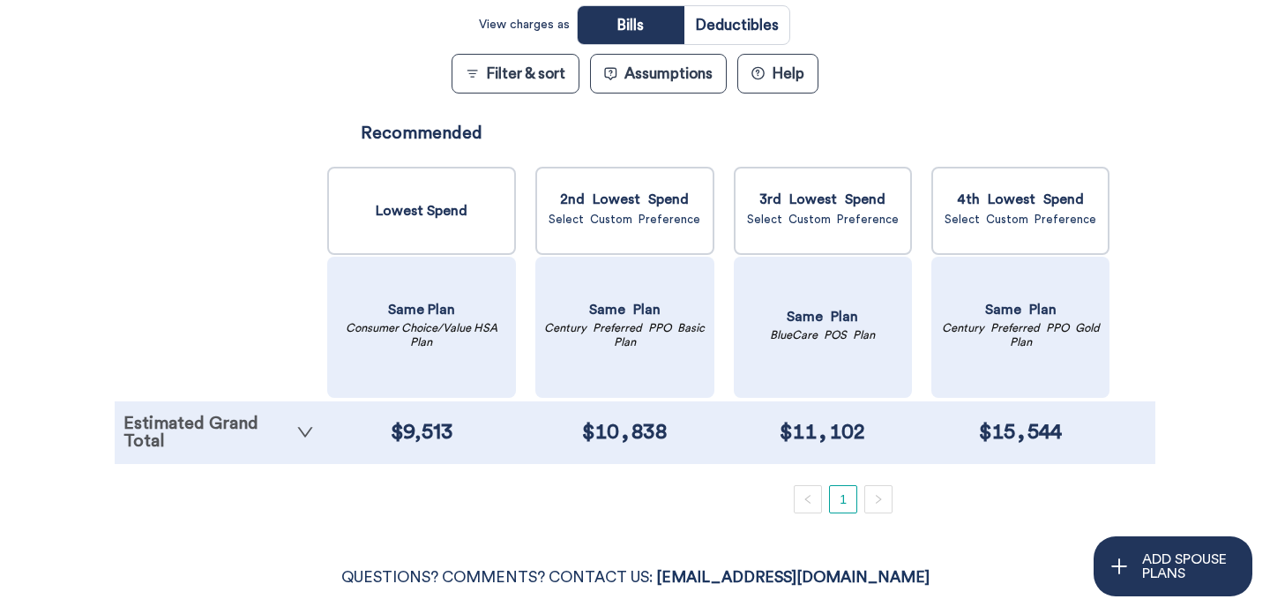
click at [310, 430] on icon "down" at bounding box center [305, 432] width 18 height 18
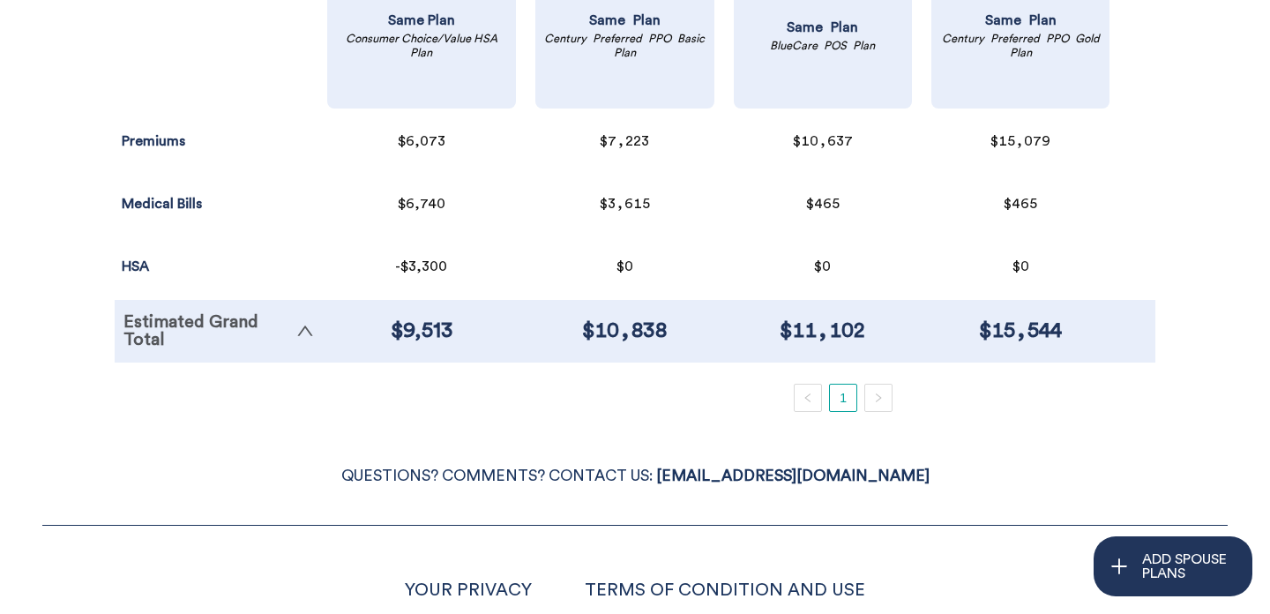
scroll to position [523, 0]
